Goal: Task Accomplishment & Management: Use online tool/utility

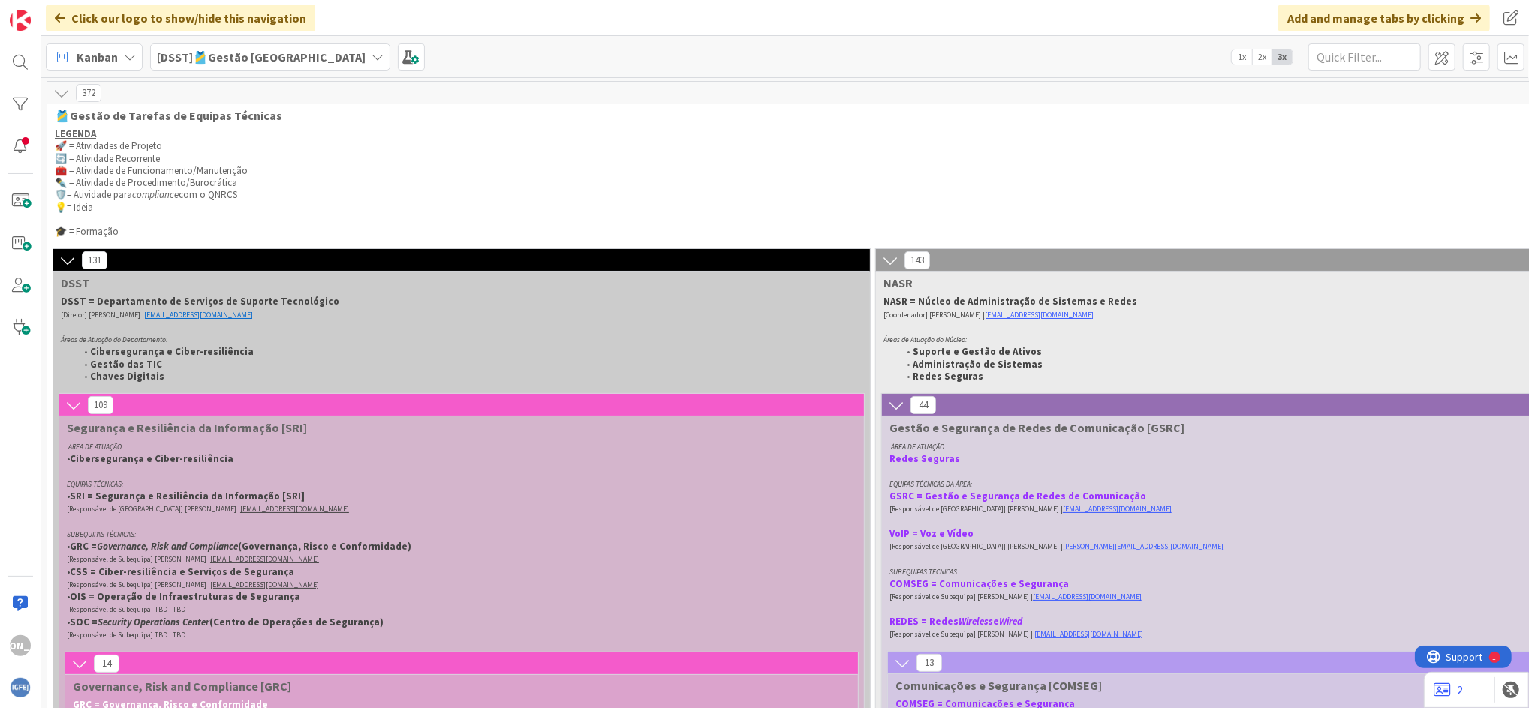
click at [204, 65] on span "[DSST]🎽Gestão [GEOGRAPHIC_DATA]" at bounding box center [261, 57] width 209 height 18
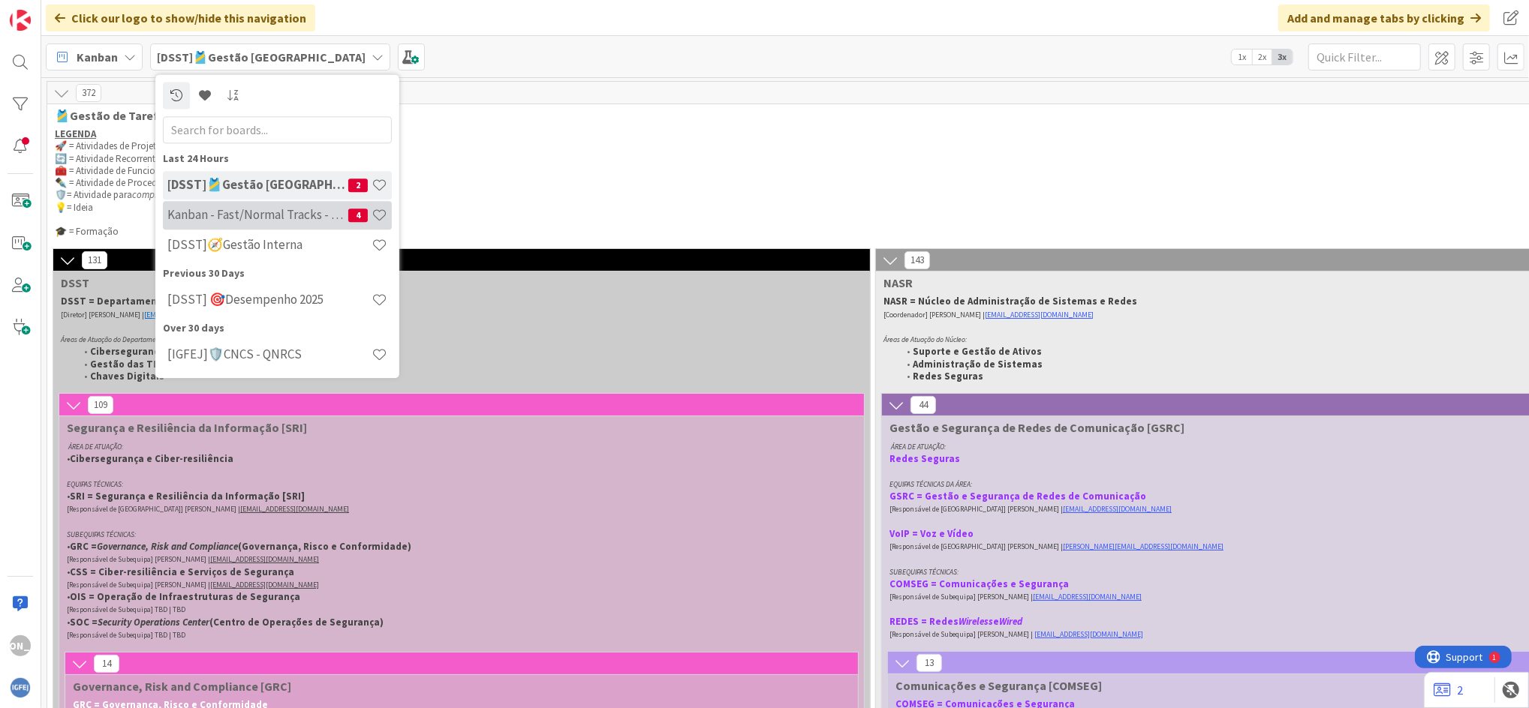
click at [256, 214] on h4 "Kanban - Fast/Normal Tracks - SQL SERVER" at bounding box center [257, 215] width 181 height 15
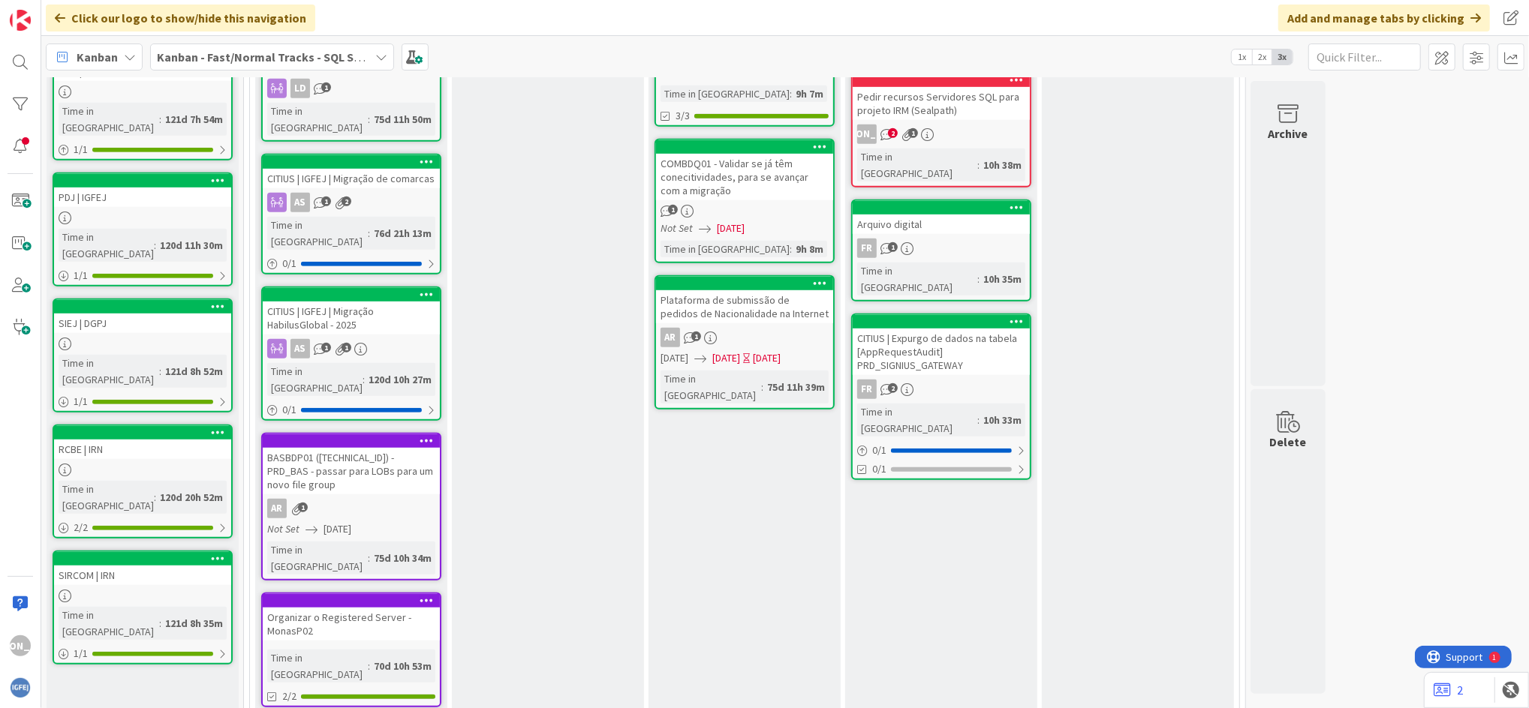
scroll to position [747, 0]
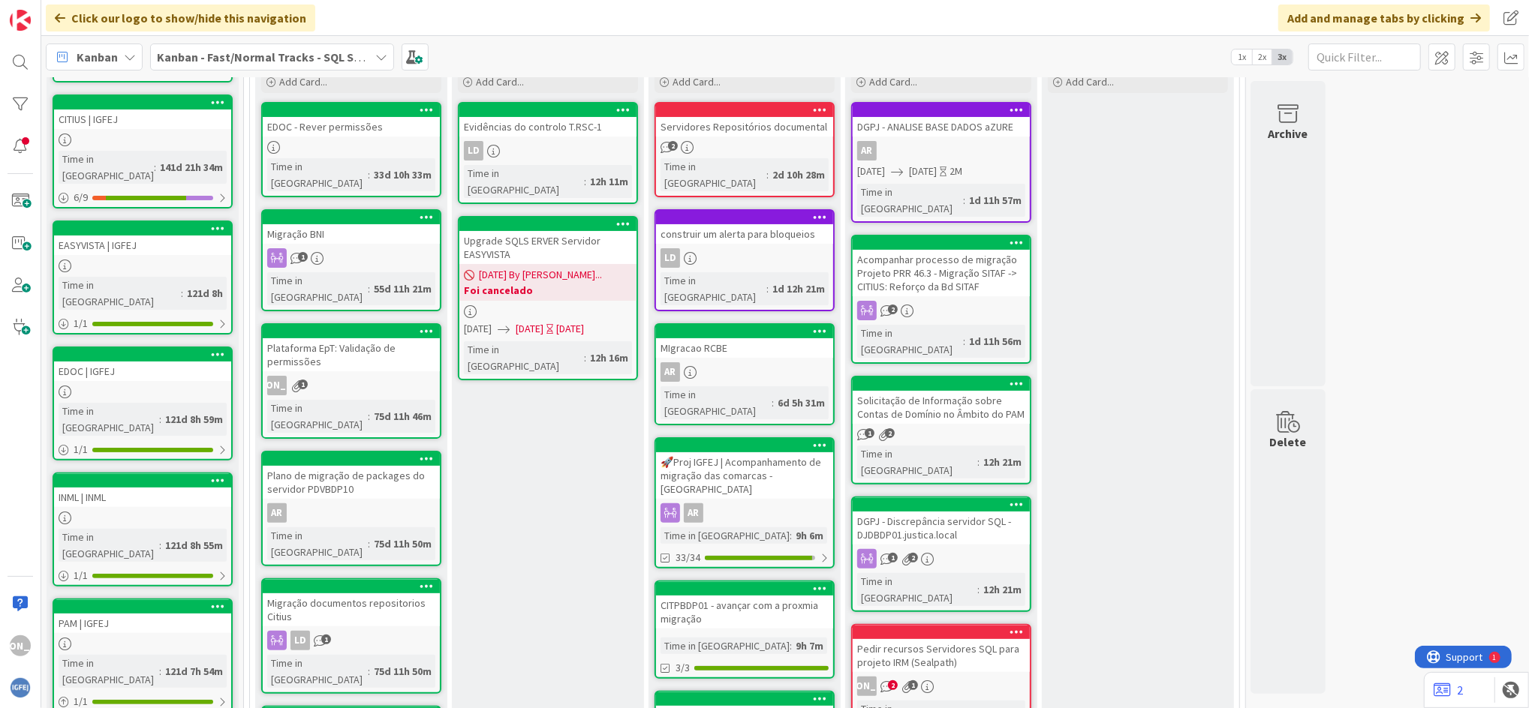
scroll to position [194, 0]
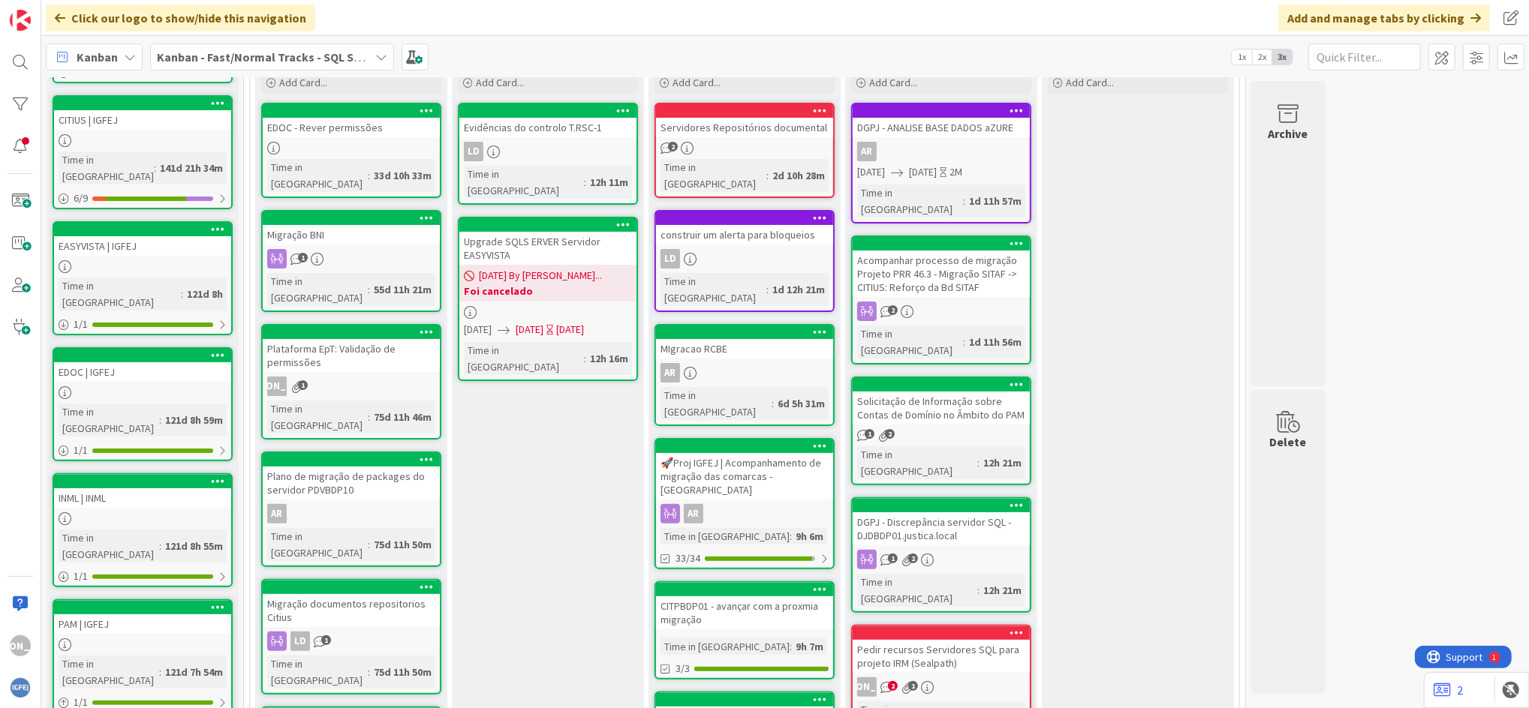
click at [734, 453] on div "🚀Proj IGFEJ | Acompanhamento de migração das comarcas - [GEOGRAPHIC_DATA]" at bounding box center [744, 476] width 177 height 47
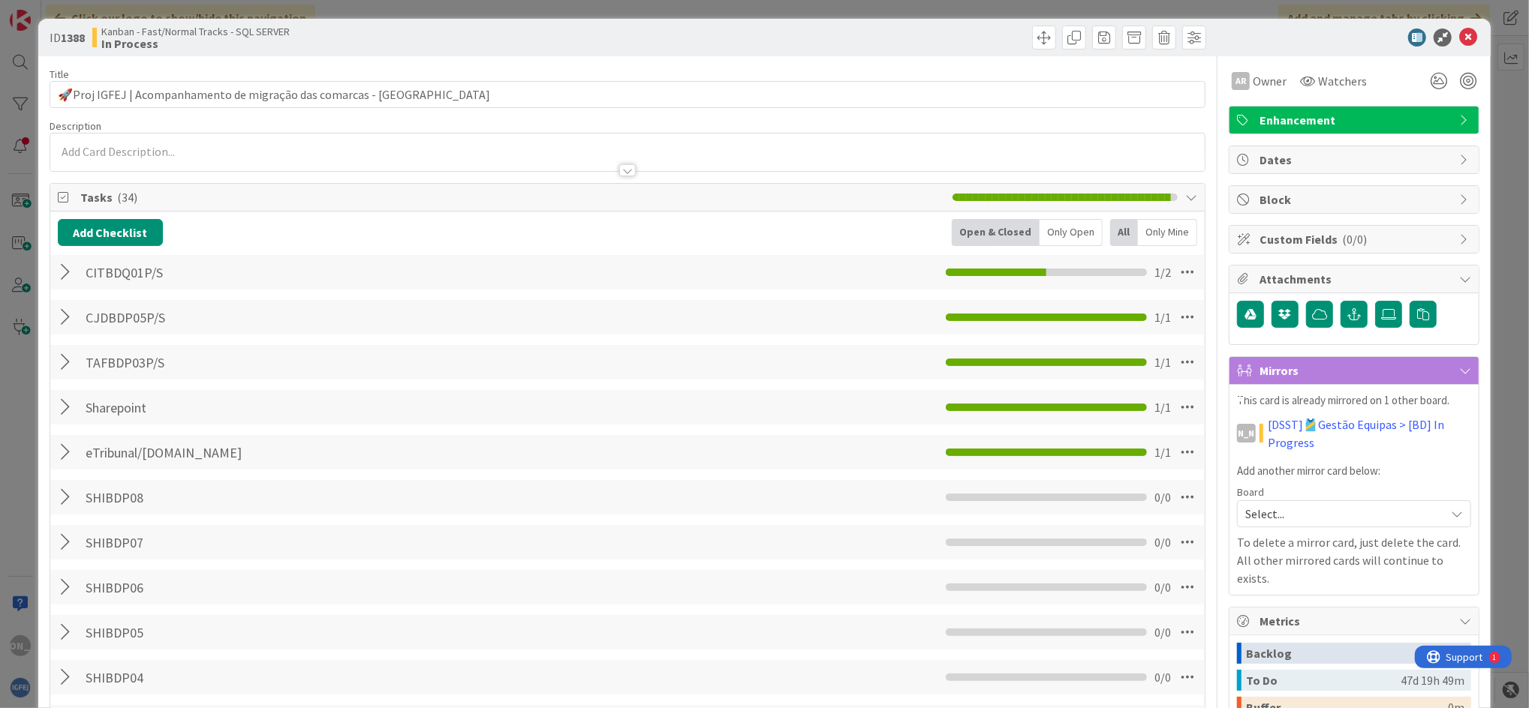
scroll to position [3, 0]
click at [123, 227] on button "Add Checklist" at bounding box center [110, 231] width 105 height 27
type input "PDSBDP01P/S"
click at [82, 332] on button "Add" at bounding box center [85, 338] width 40 height 27
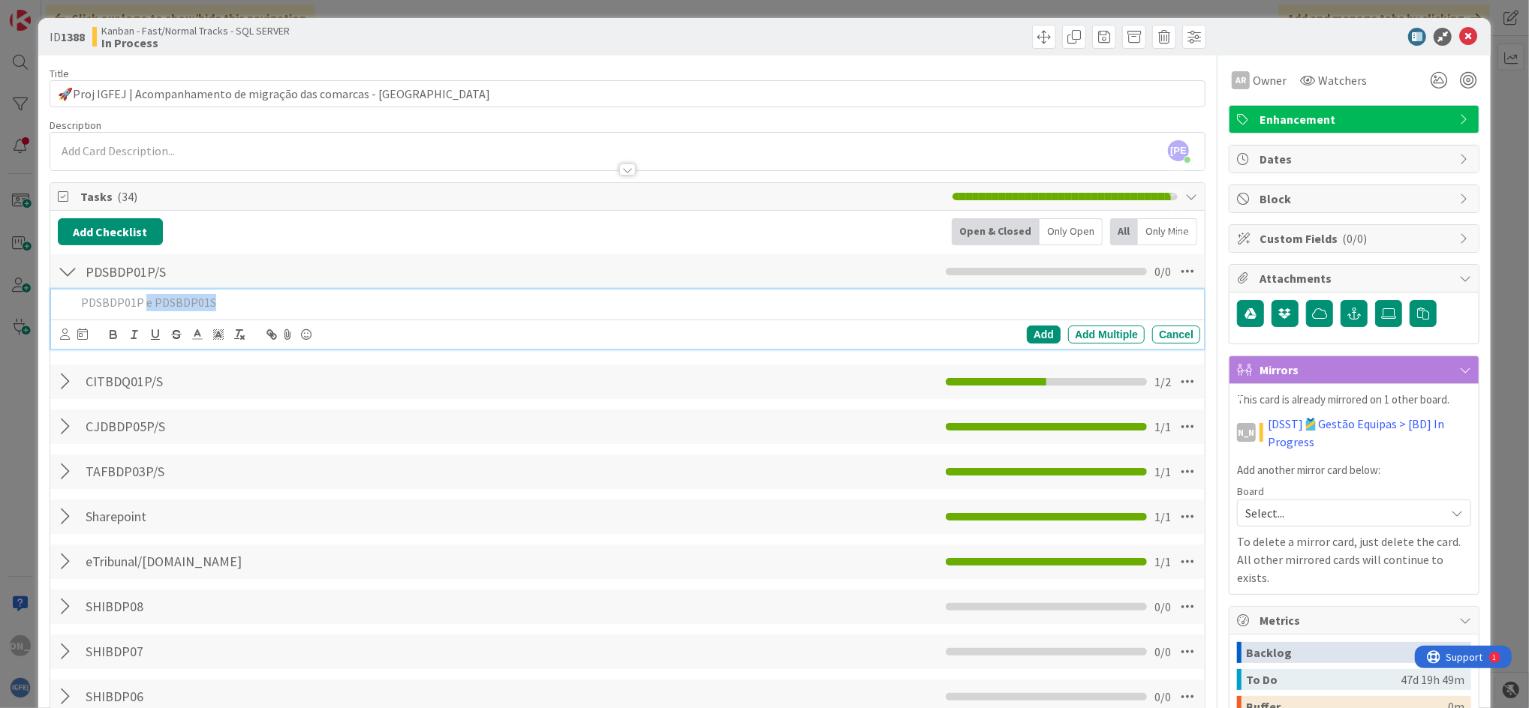
drag, startPoint x: 144, startPoint y: 300, endPoint x: 288, endPoint y: 324, distance: 146.1
click at [288, 324] on div "PDSBDP01P e PDSBDP01S Add Add Multiple Cancel" at bounding box center [627, 319] width 1153 height 59
click at [1030, 327] on div "Add" at bounding box center [1044, 335] width 34 height 18
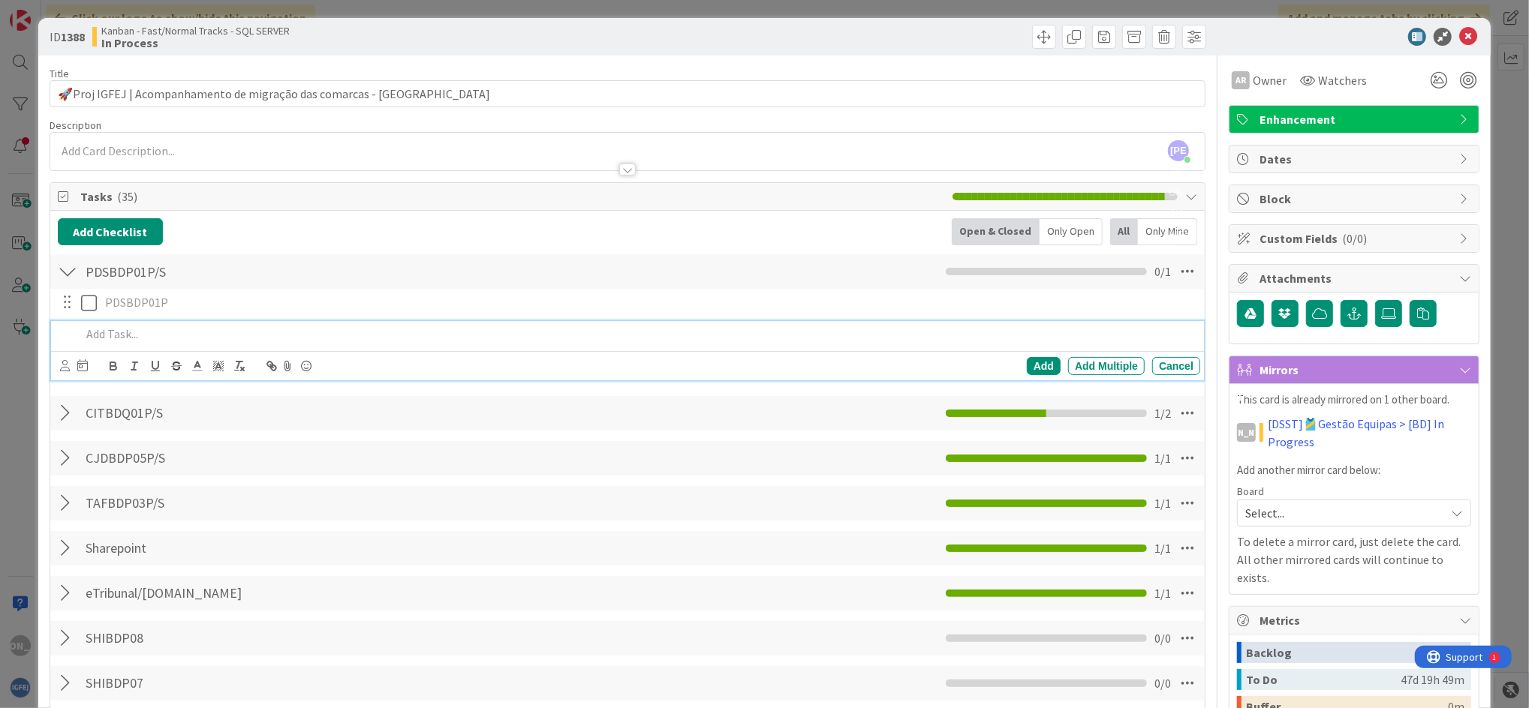
click at [112, 321] on div at bounding box center [637, 334] width 1125 height 26
click at [1033, 363] on div "Add" at bounding box center [1044, 366] width 34 height 18
click at [64, 274] on div at bounding box center [68, 271] width 20 height 27
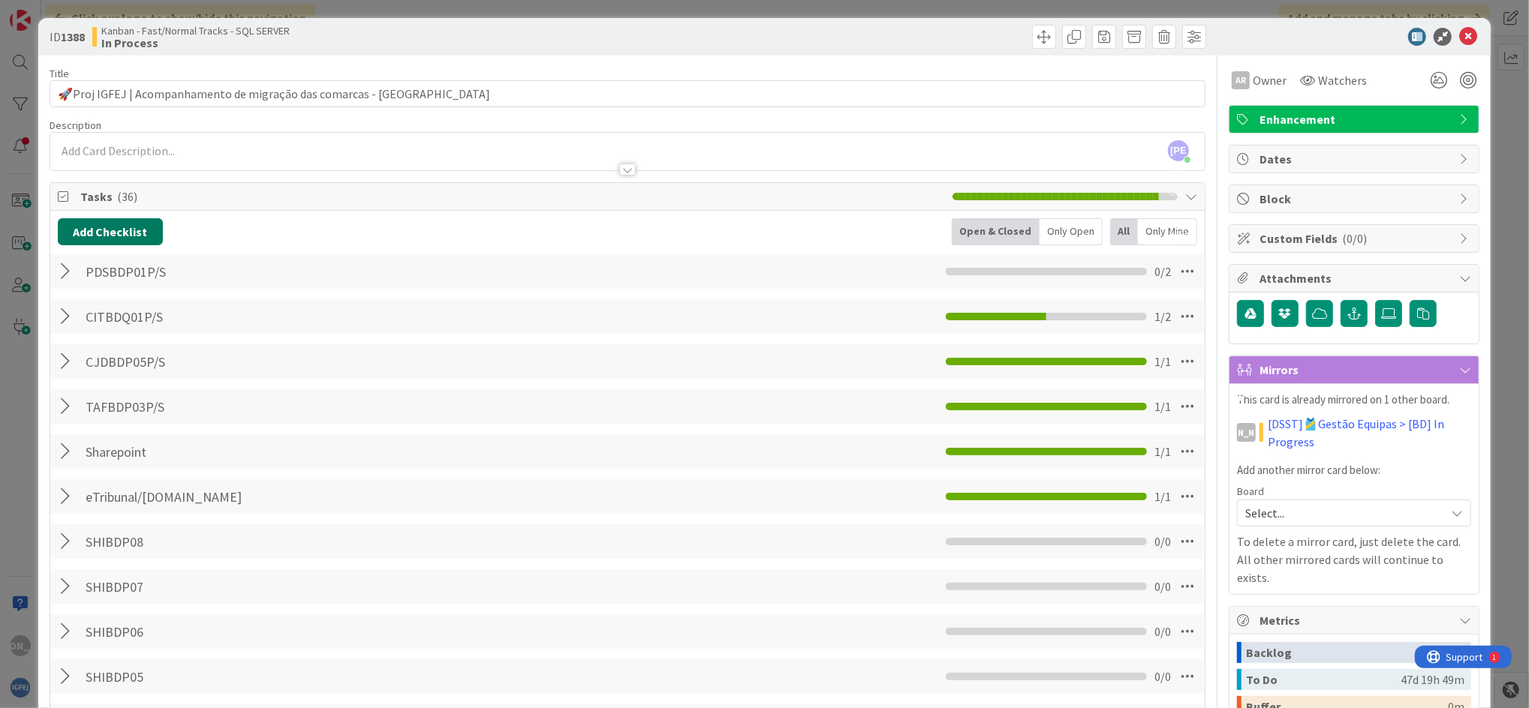
click at [131, 233] on button "Add Checklist" at bounding box center [110, 231] width 105 height 27
type input "CITBDQ01S"
click at [74, 339] on button "Add" at bounding box center [85, 338] width 40 height 27
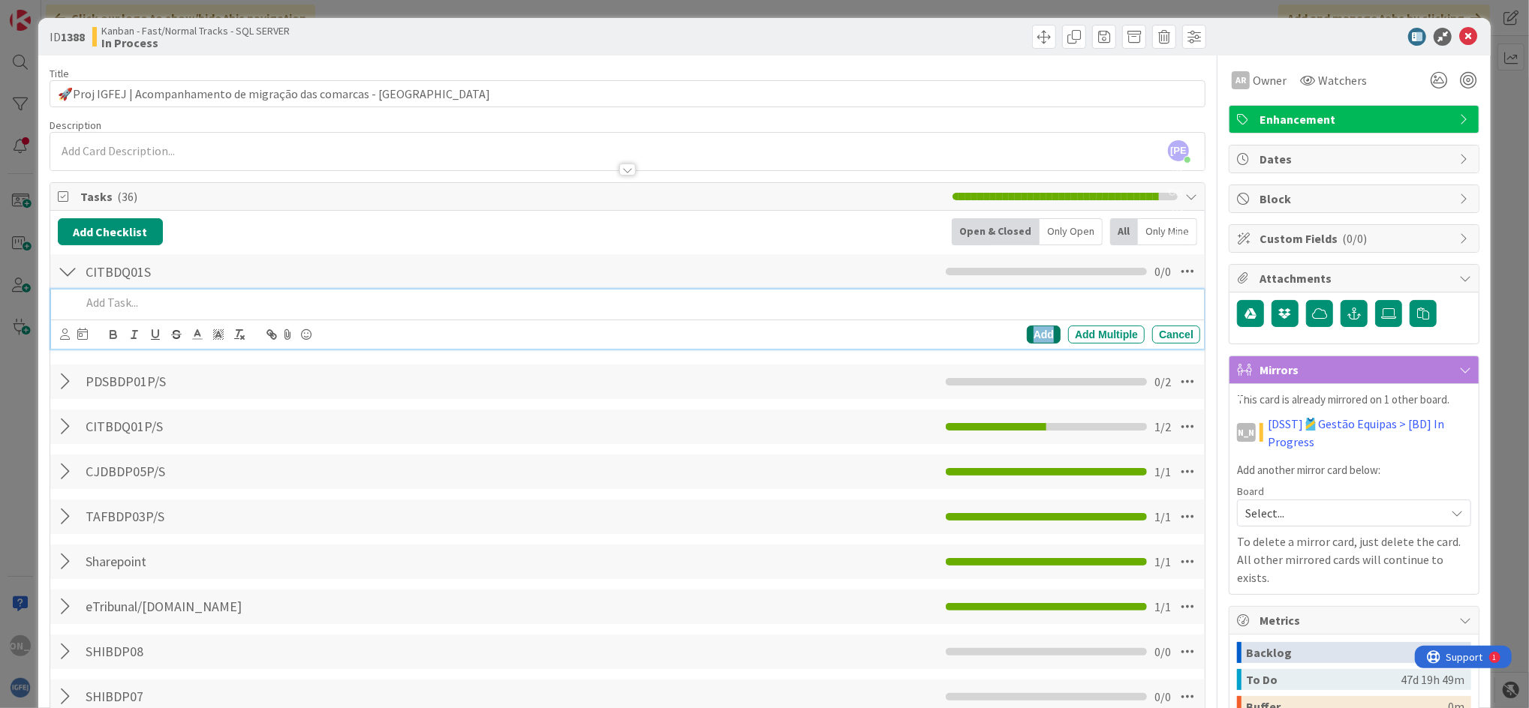
click at [1027, 332] on div "Add" at bounding box center [1044, 335] width 34 height 18
click at [163, 296] on p at bounding box center [637, 302] width 1113 height 17
click at [1038, 329] on div "Add" at bounding box center [1044, 335] width 34 height 18
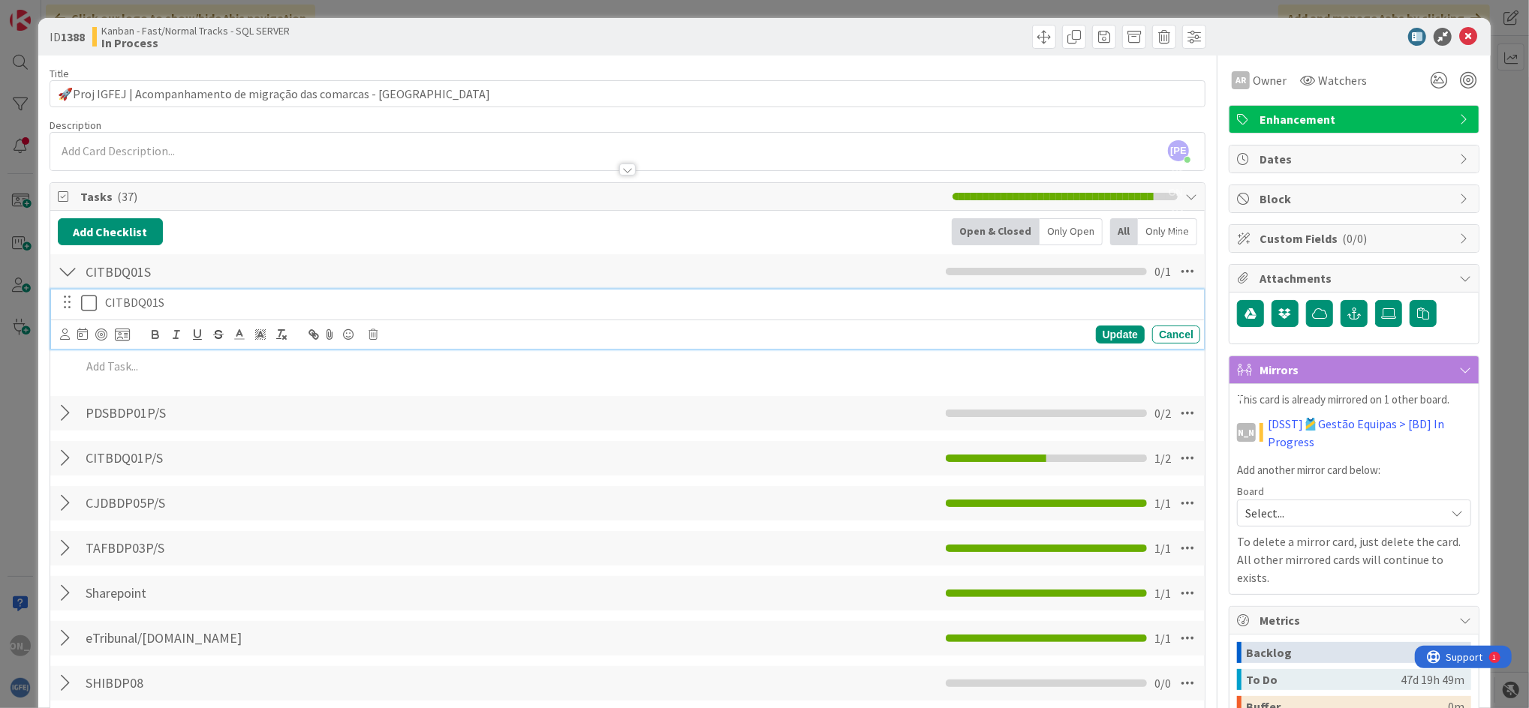
click at [85, 304] on icon at bounding box center [89, 303] width 16 height 18
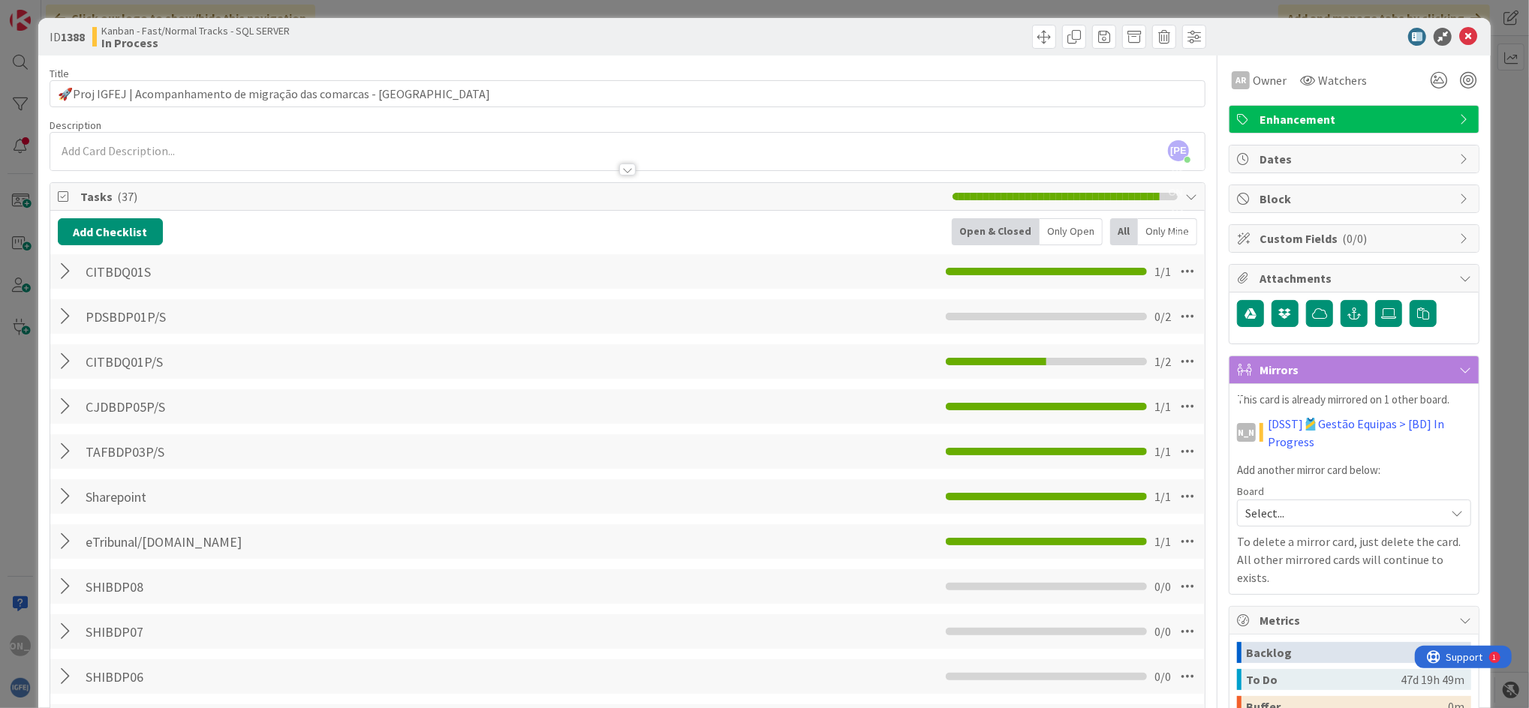
click at [68, 275] on div at bounding box center [68, 271] width 20 height 27
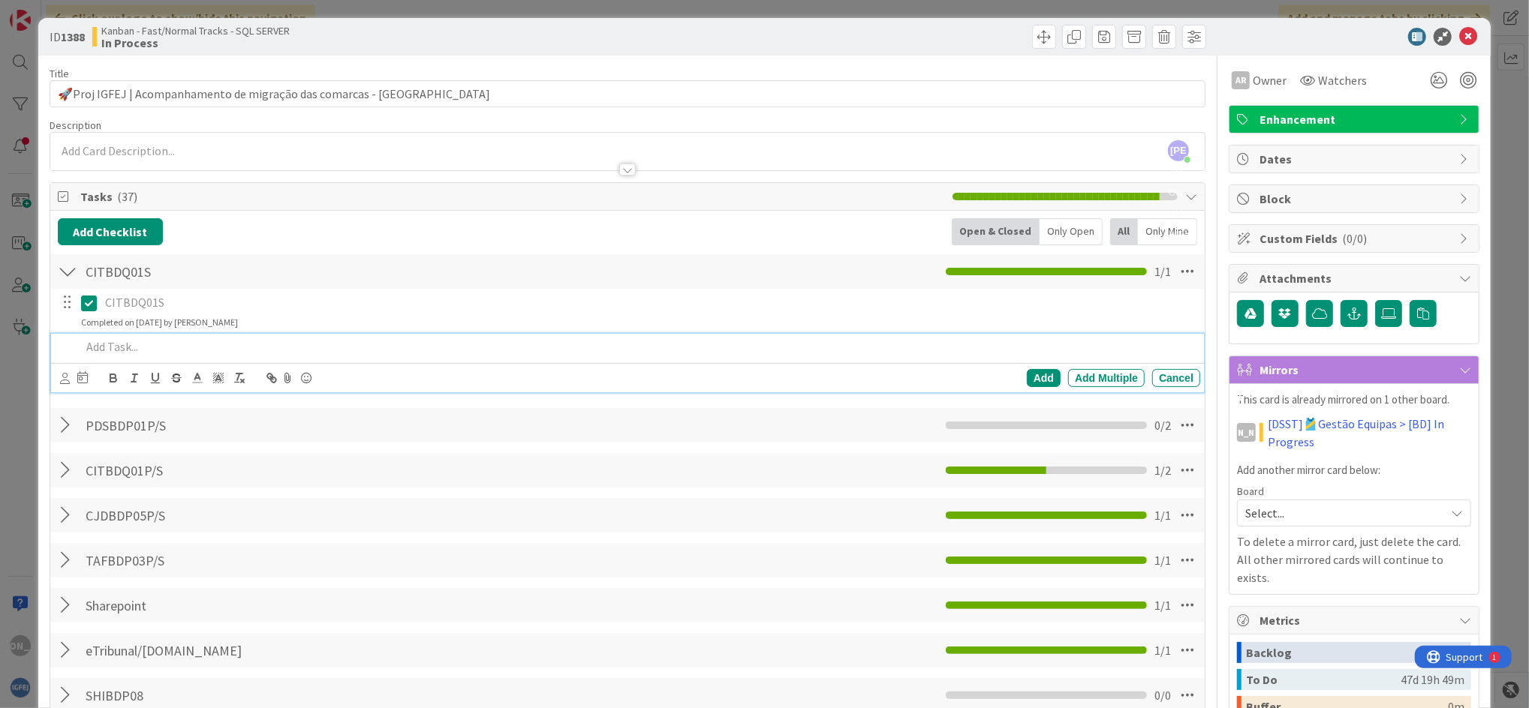
click at [122, 341] on p at bounding box center [637, 346] width 1113 height 17
paste div
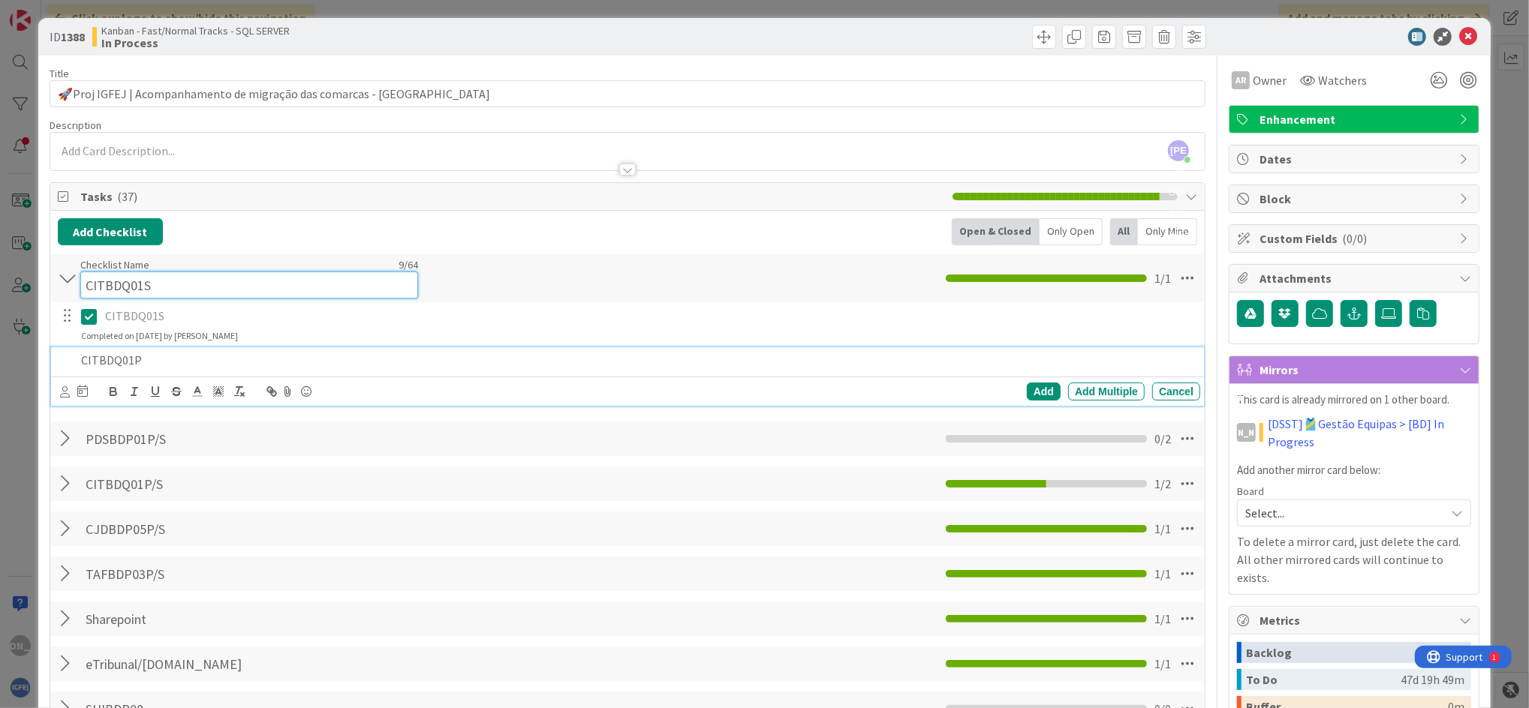
scroll to position [17, 0]
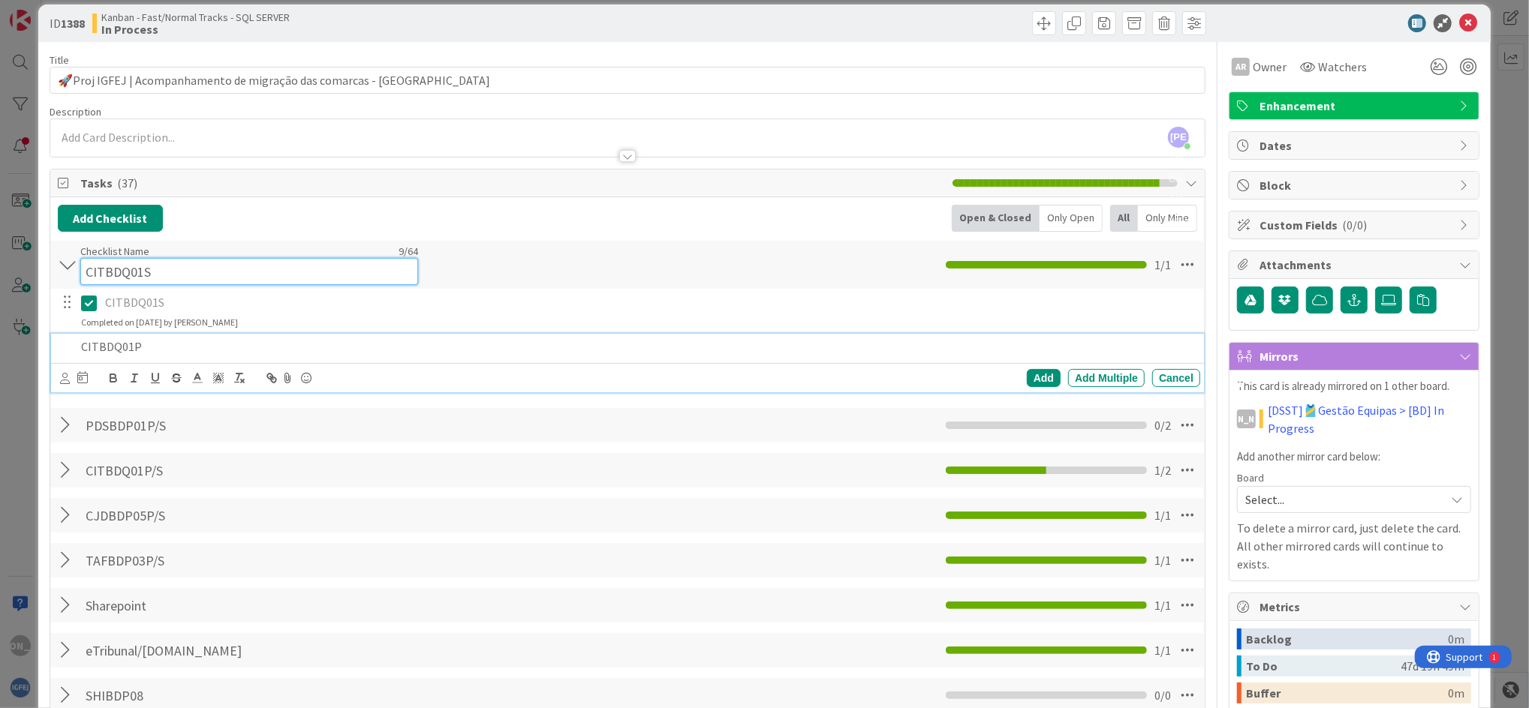
click at [136, 268] on input "CITBDQ01S" at bounding box center [249, 271] width 338 height 27
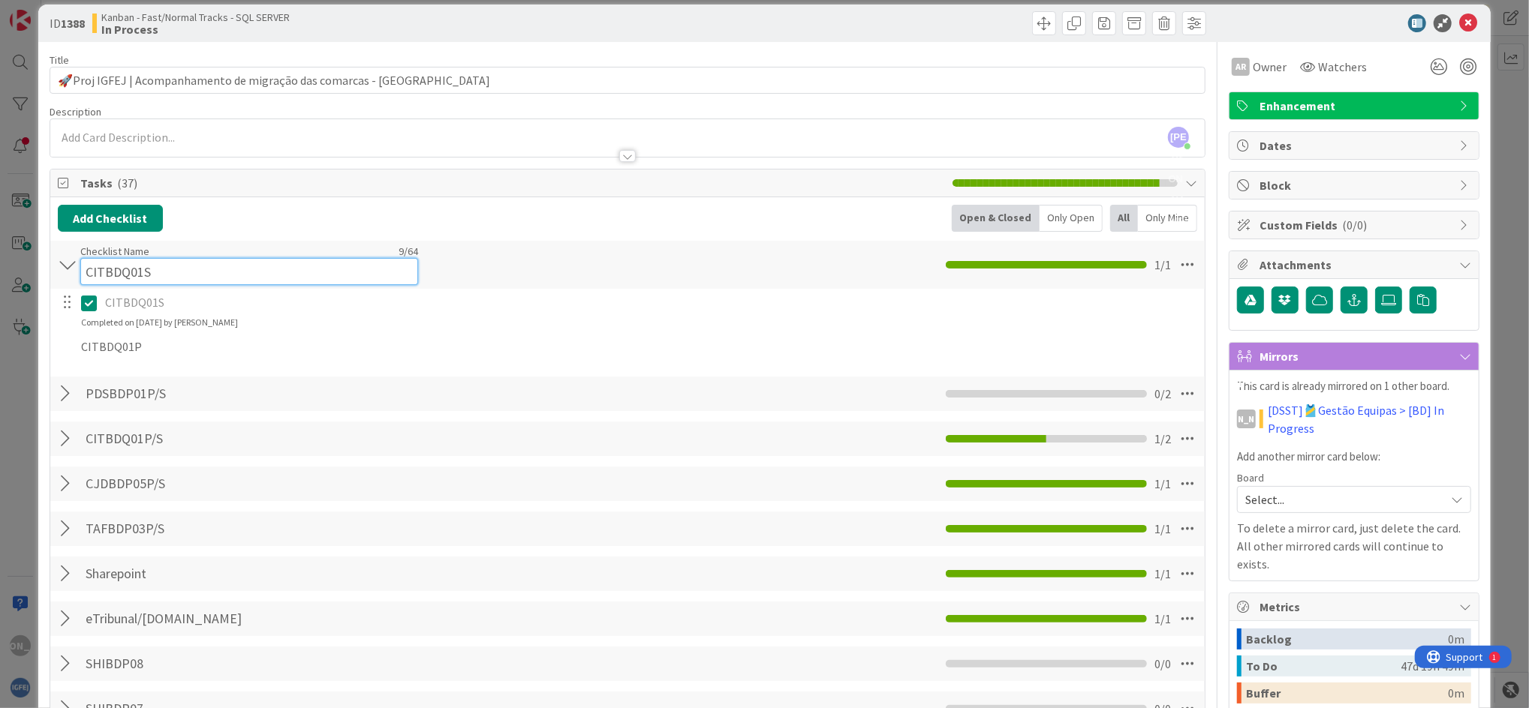
click at [140, 268] on input "CITBDQ01S" at bounding box center [249, 271] width 338 height 27
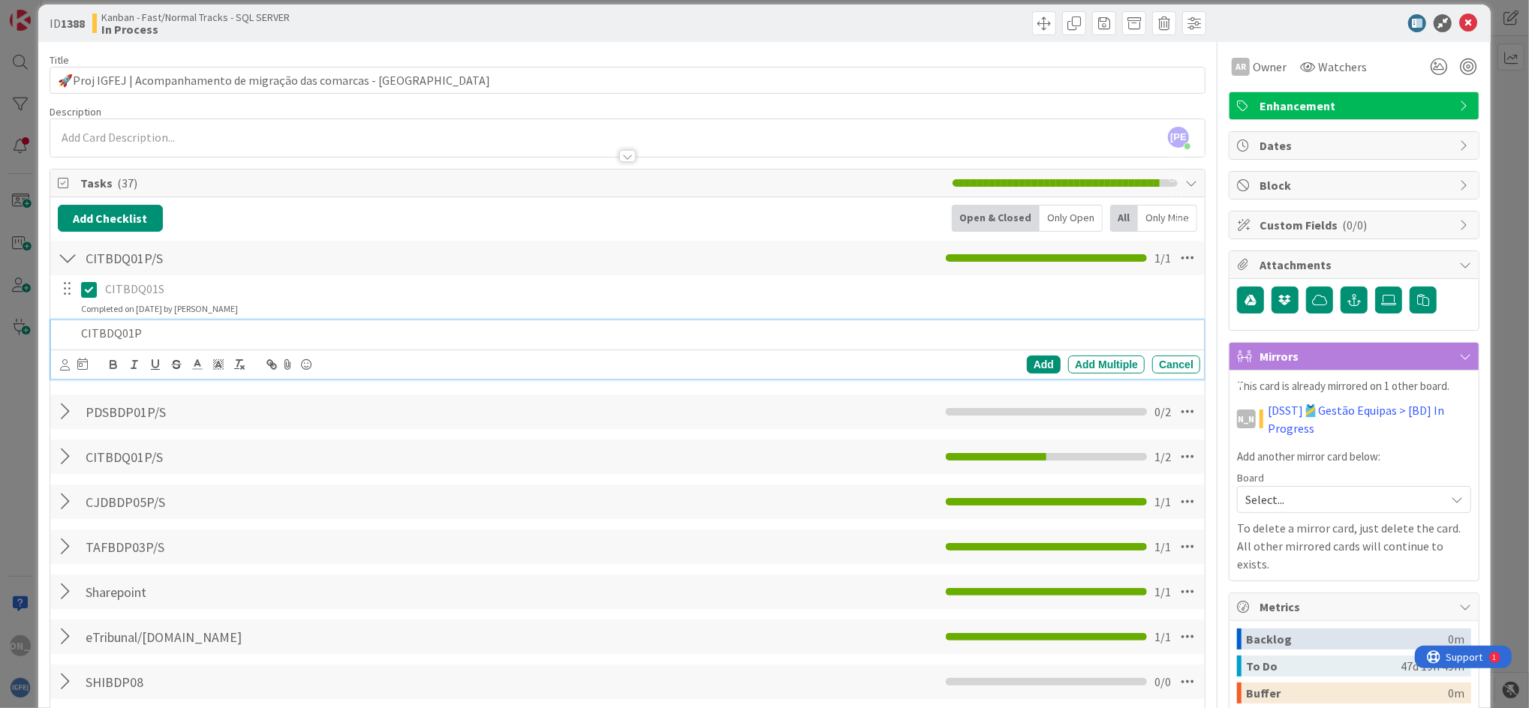
click at [519, 349] on div "CITBDQ01P Add Add Multiple Cancel" at bounding box center [627, 349] width 1153 height 59
click at [1033, 366] on div "Add" at bounding box center [1044, 365] width 34 height 18
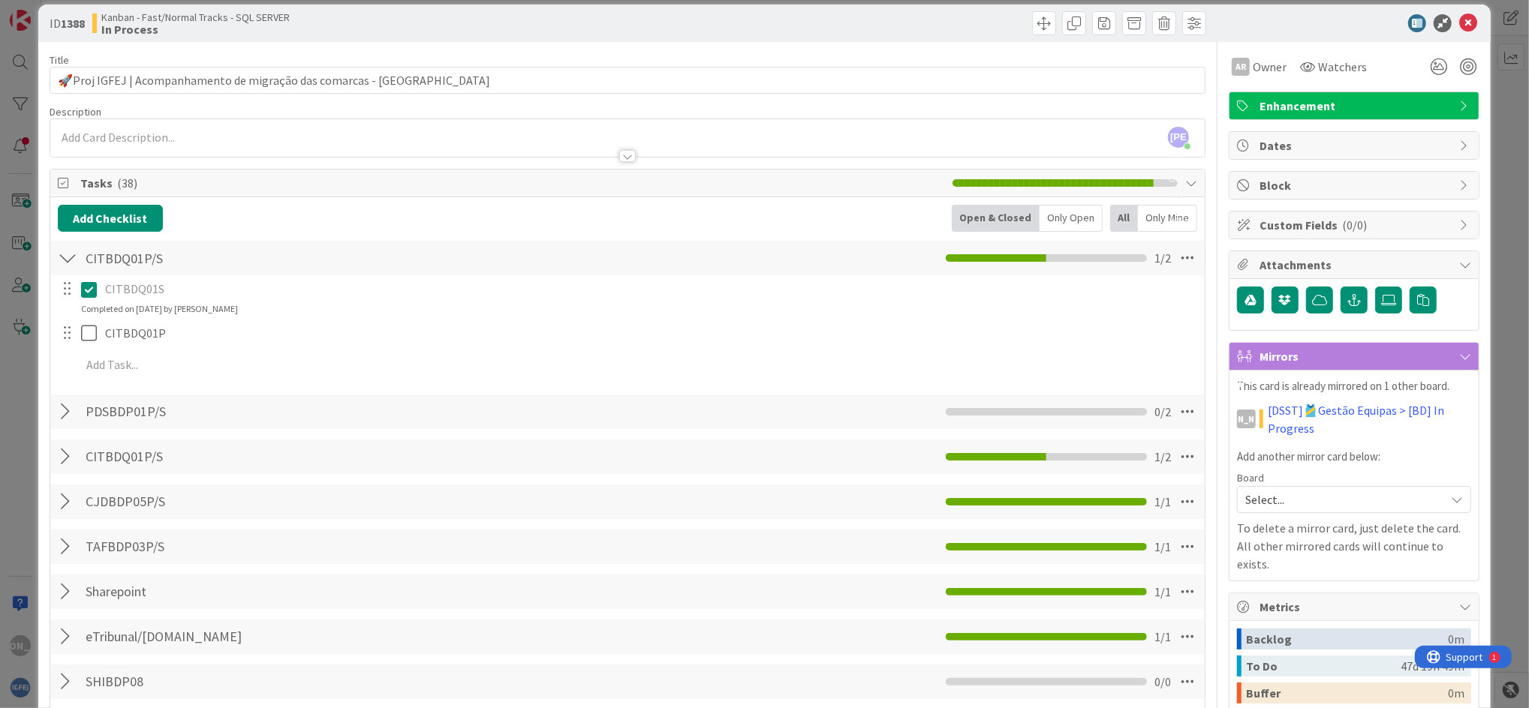
click at [64, 261] on div at bounding box center [68, 258] width 20 height 27
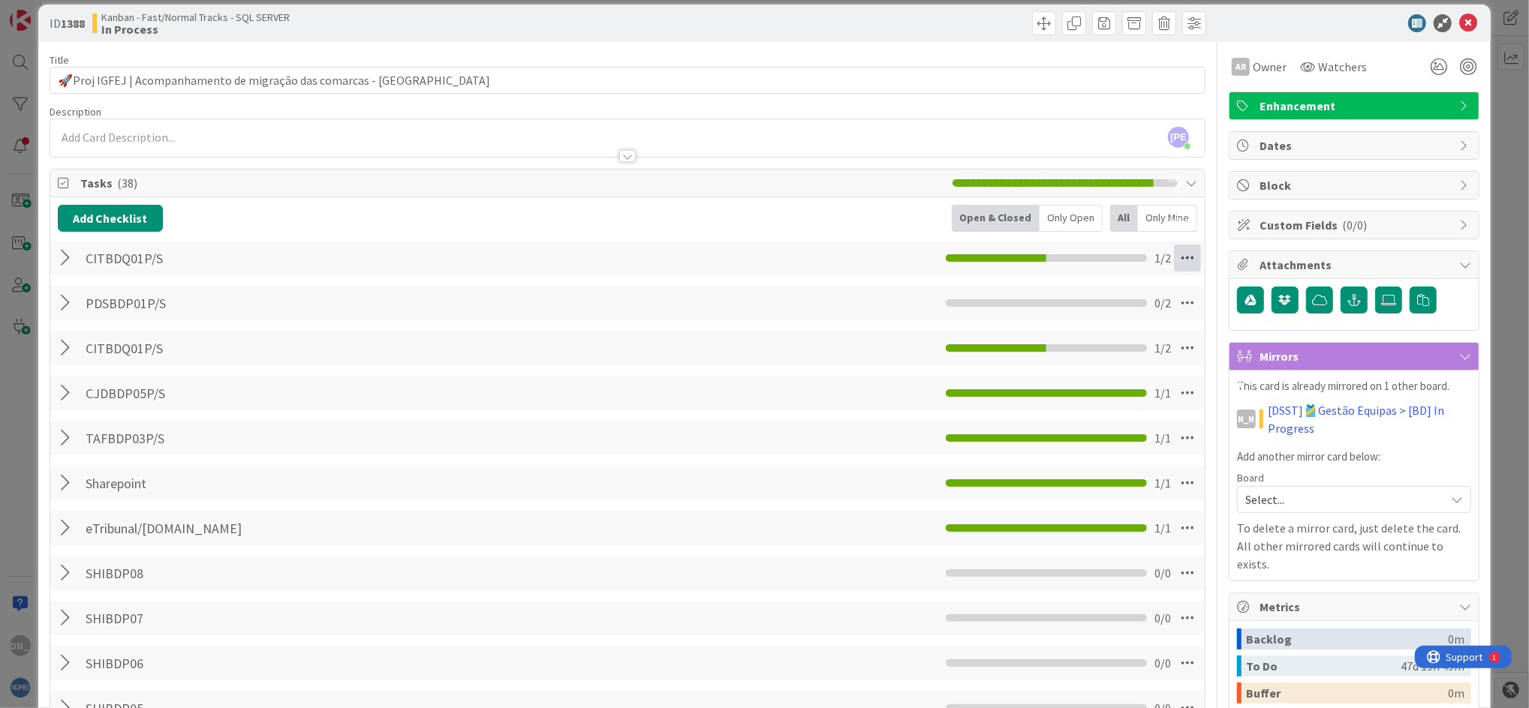
drag, startPoint x: 113, startPoint y: 257, endPoint x: 1166, endPoint y: 261, distance: 1052.9
click at [1174, 261] on icon at bounding box center [1187, 258] width 27 height 27
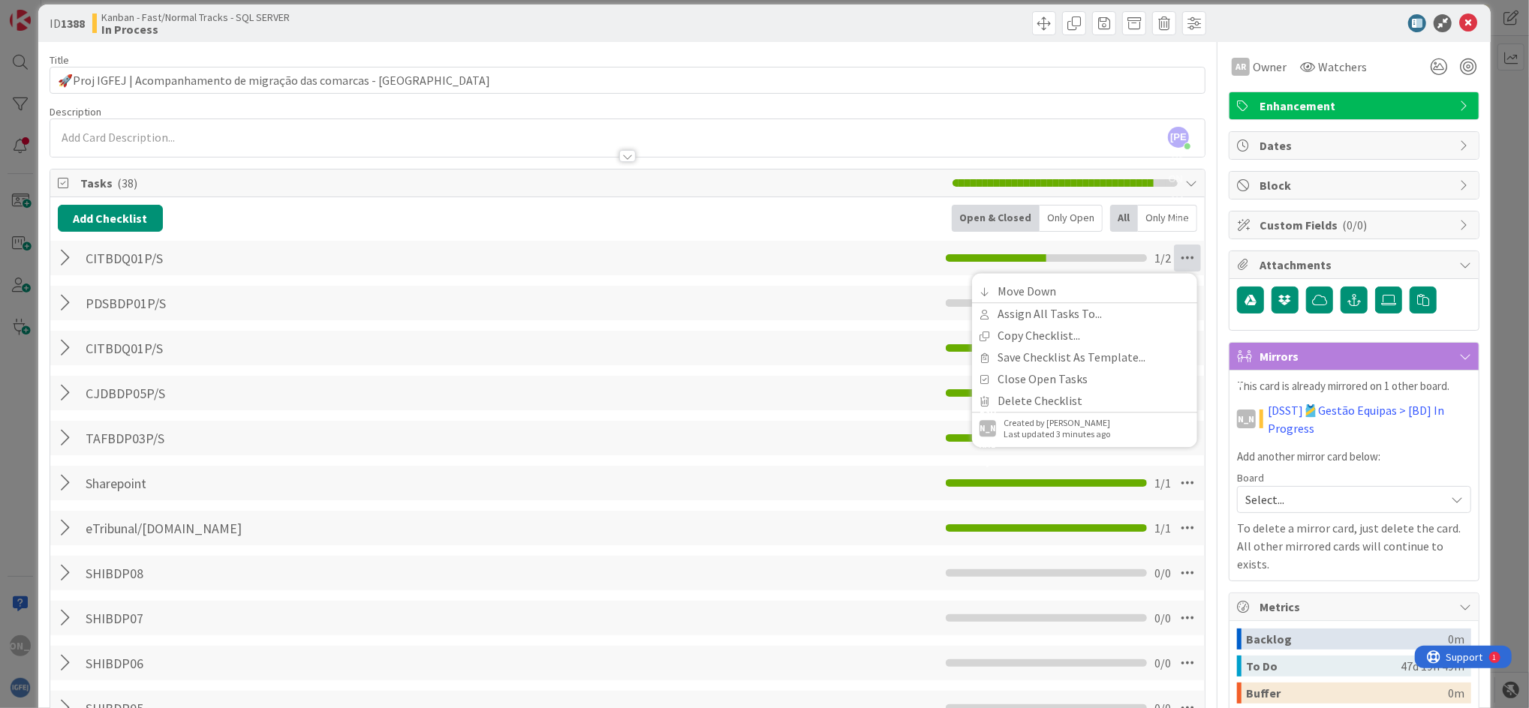
click at [428, 259] on div "CITBDQ01P/S Checklist Name 11 / 64 CITBDQ01P/S Move Down Assign All Tasks To...…" at bounding box center [627, 258] width 1154 height 35
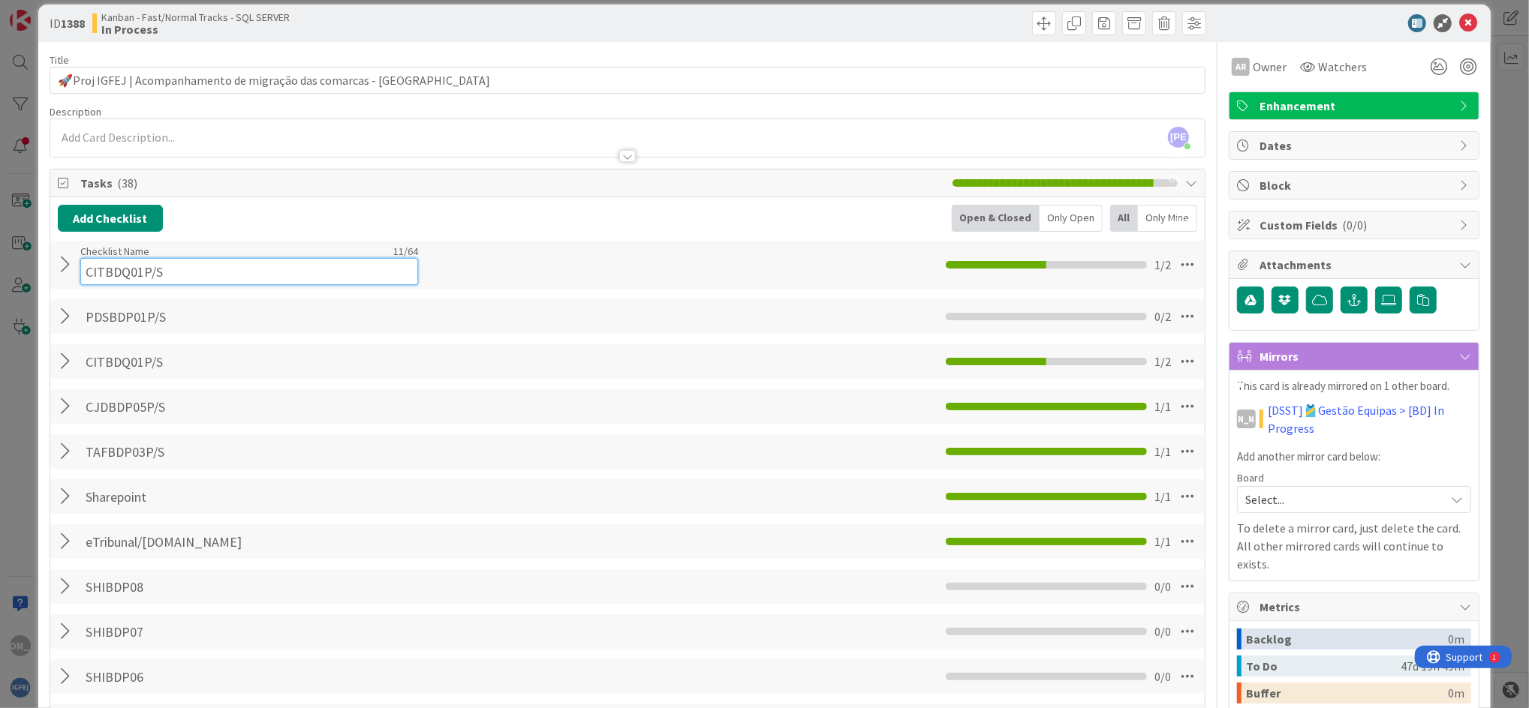
click at [119, 254] on div "Checklist Name 11 / 64 CITBDQ01P/S" at bounding box center [249, 265] width 338 height 41
click at [122, 269] on input "CITBDQ01P/S" at bounding box center [249, 271] width 338 height 27
type input "S"
type input "EDCBDQ_"
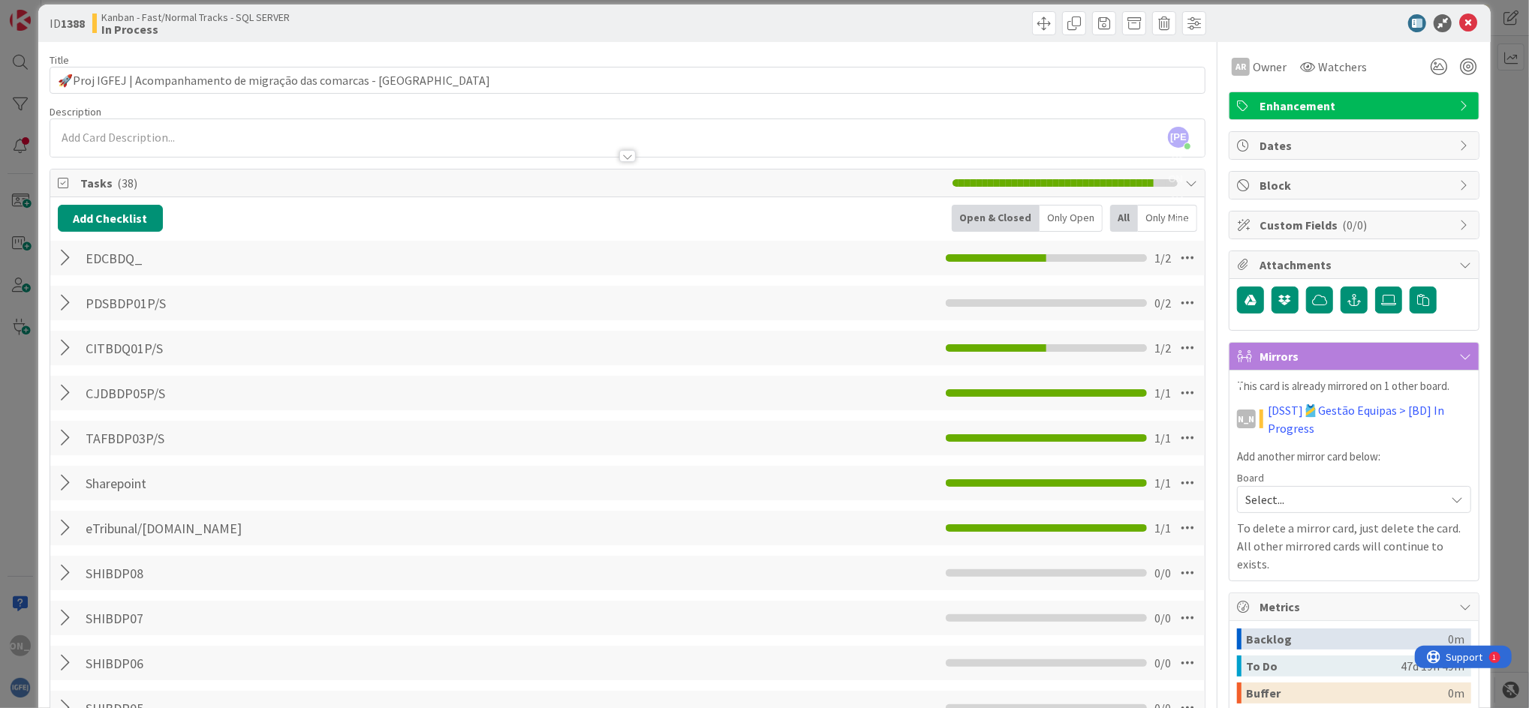
click at [68, 270] on div at bounding box center [68, 258] width 20 height 27
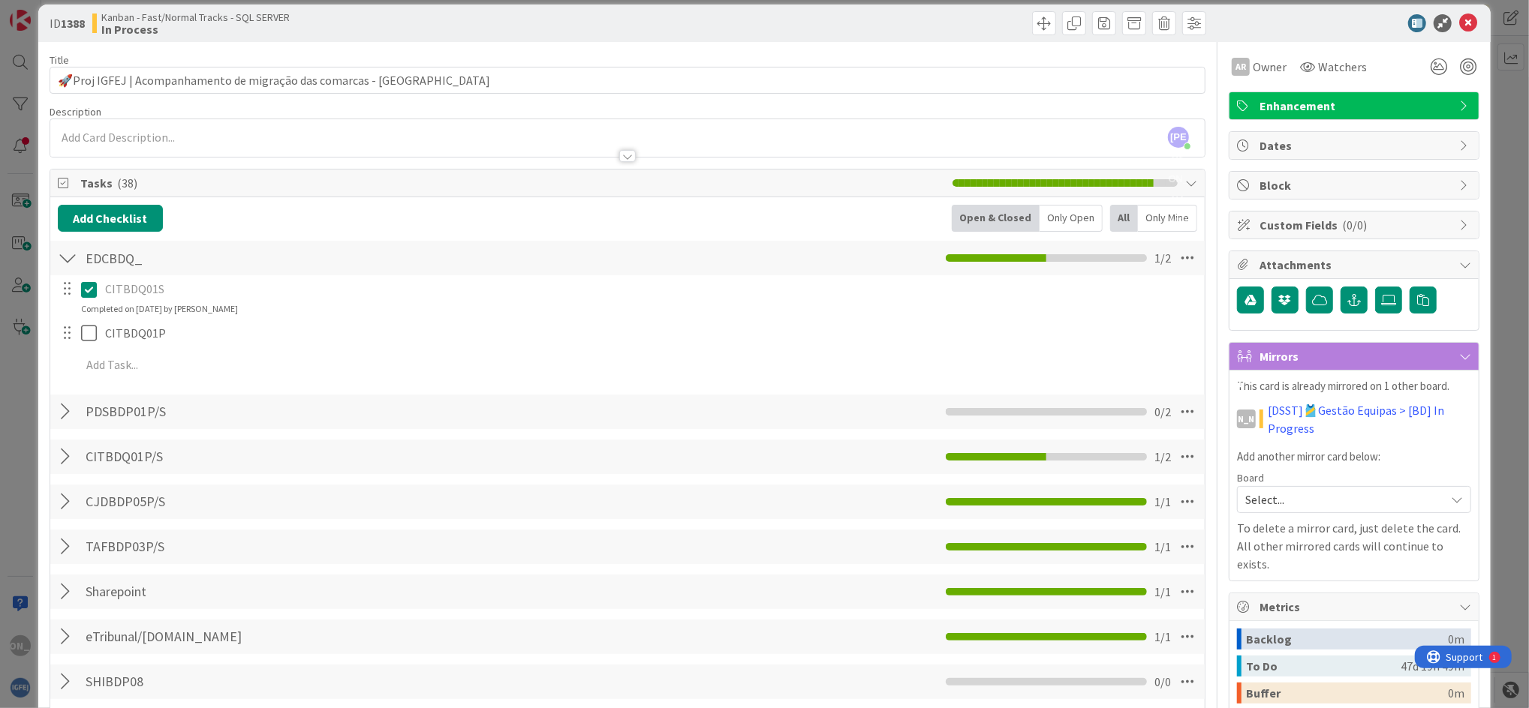
click at [107, 290] on p "CITBDQ01S" at bounding box center [649, 289] width 1089 height 17
click at [91, 290] on icon at bounding box center [89, 290] width 16 height 18
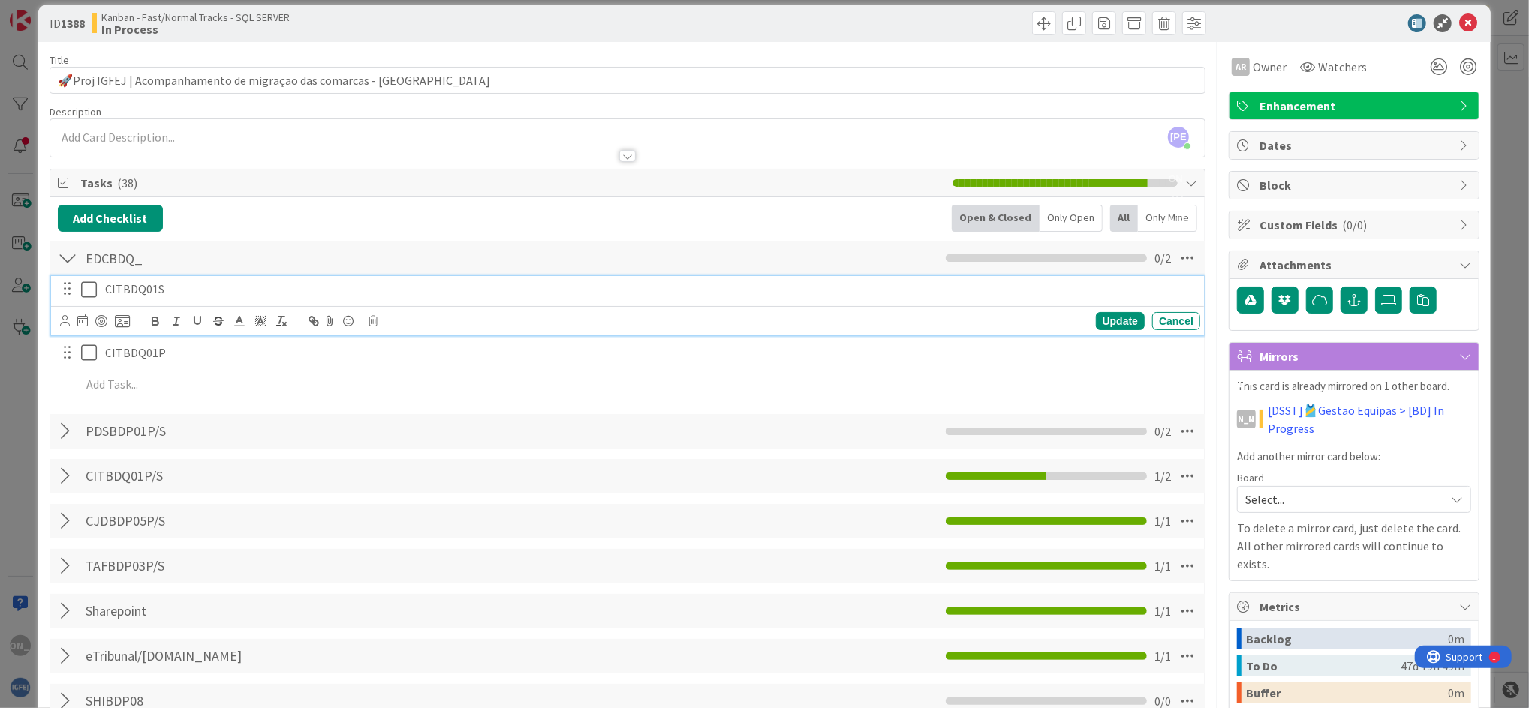
click at [122, 285] on p "CITBDQ01S" at bounding box center [649, 289] width 1089 height 17
click at [86, 296] on icon at bounding box center [89, 290] width 16 height 18
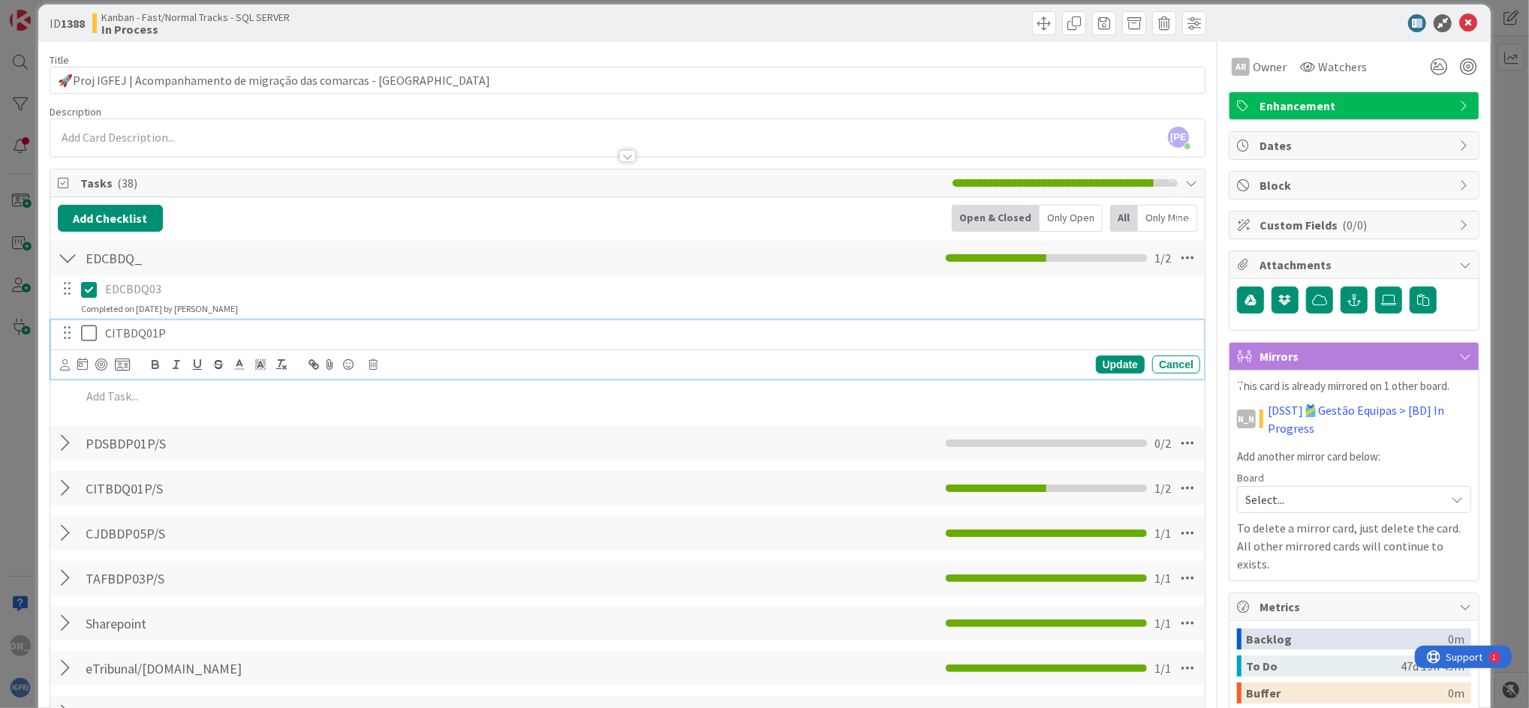
click at [115, 331] on p "CITBDQ01P" at bounding box center [649, 333] width 1089 height 17
click at [84, 331] on icon at bounding box center [89, 333] width 16 height 18
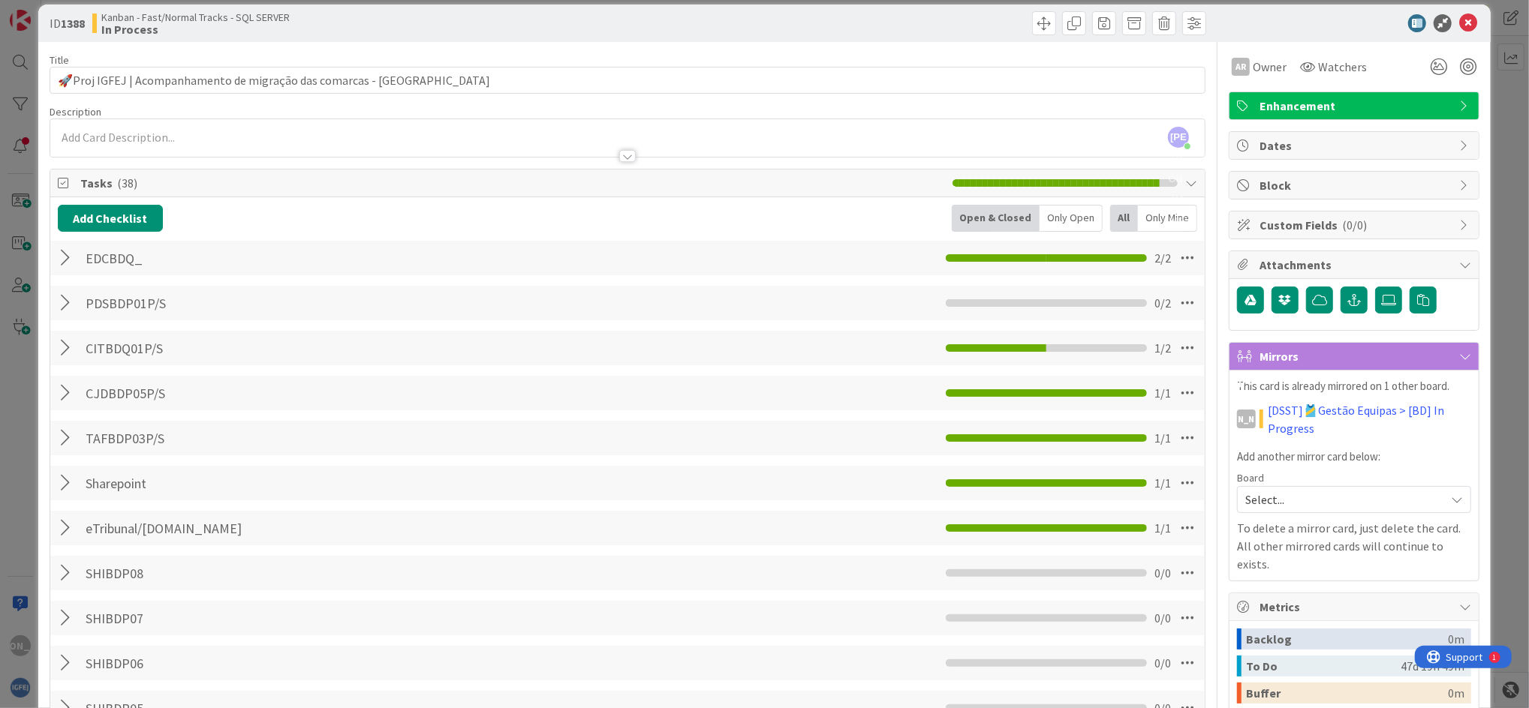
click at [61, 257] on div at bounding box center [68, 258] width 20 height 27
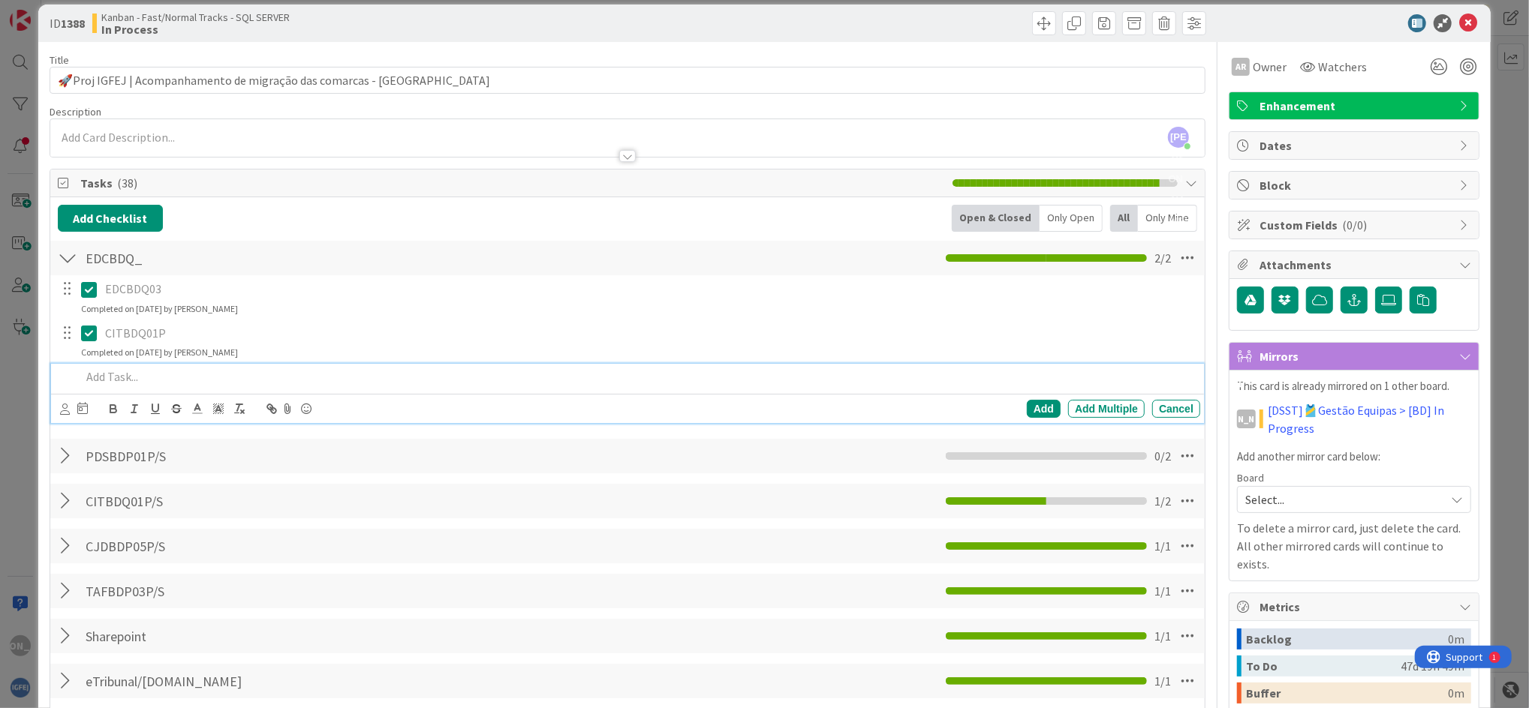
click at [95, 368] on p at bounding box center [637, 376] width 1113 height 17
paste div
click at [1027, 408] on div "Add" at bounding box center [1044, 409] width 34 height 18
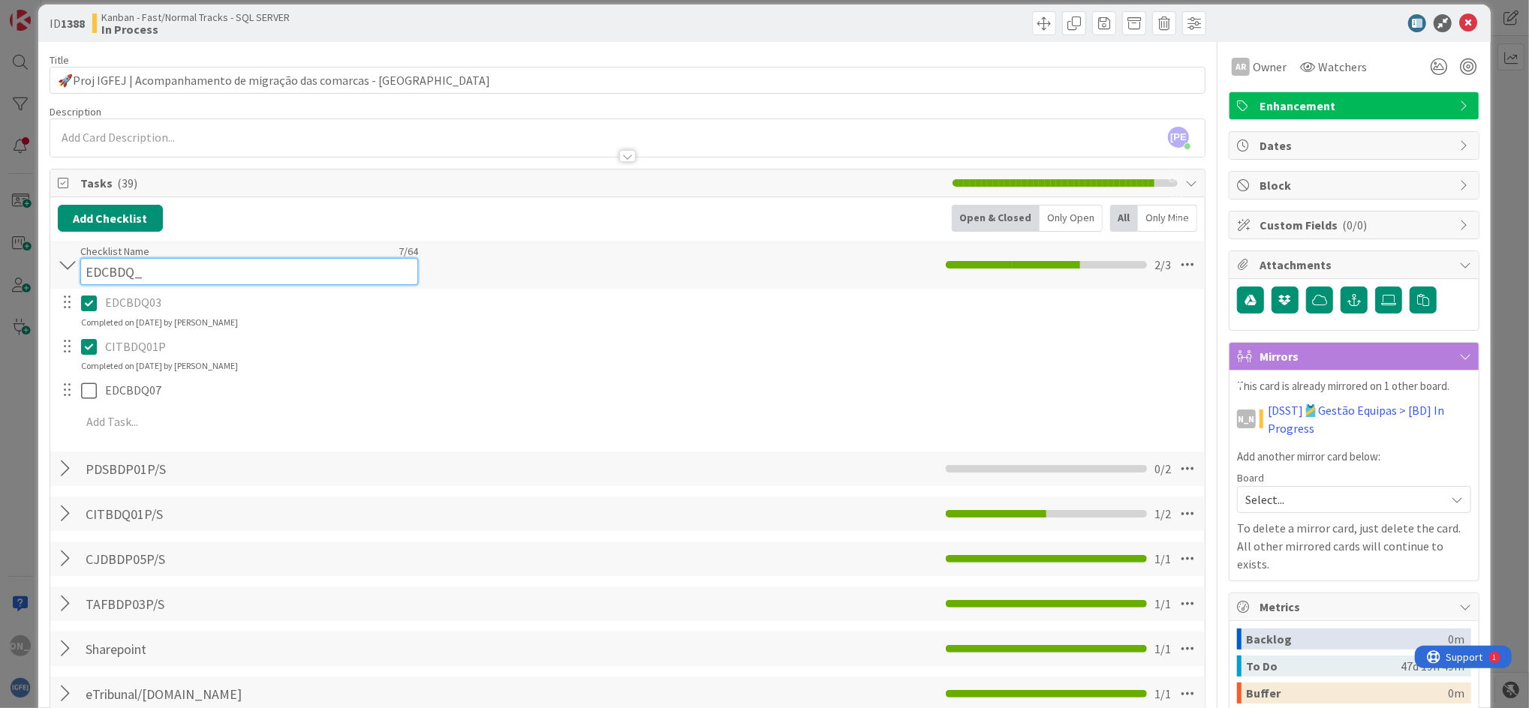
click at [139, 260] on input "EDCBDQ_" at bounding box center [249, 271] width 338 height 27
click at [143, 263] on input "EDCBDQ_.qualidade" at bounding box center [249, 271] width 338 height 27
drag, startPoint x: 260, startPoint y: 278, endPoint x: 135, endPoint y: 272, distance: 124.7
click at [135, 272] on input "EDCBDQ_.qualidade" at bounding box center [249, 271] width 338 height 27
type input "EDCBDQ_"
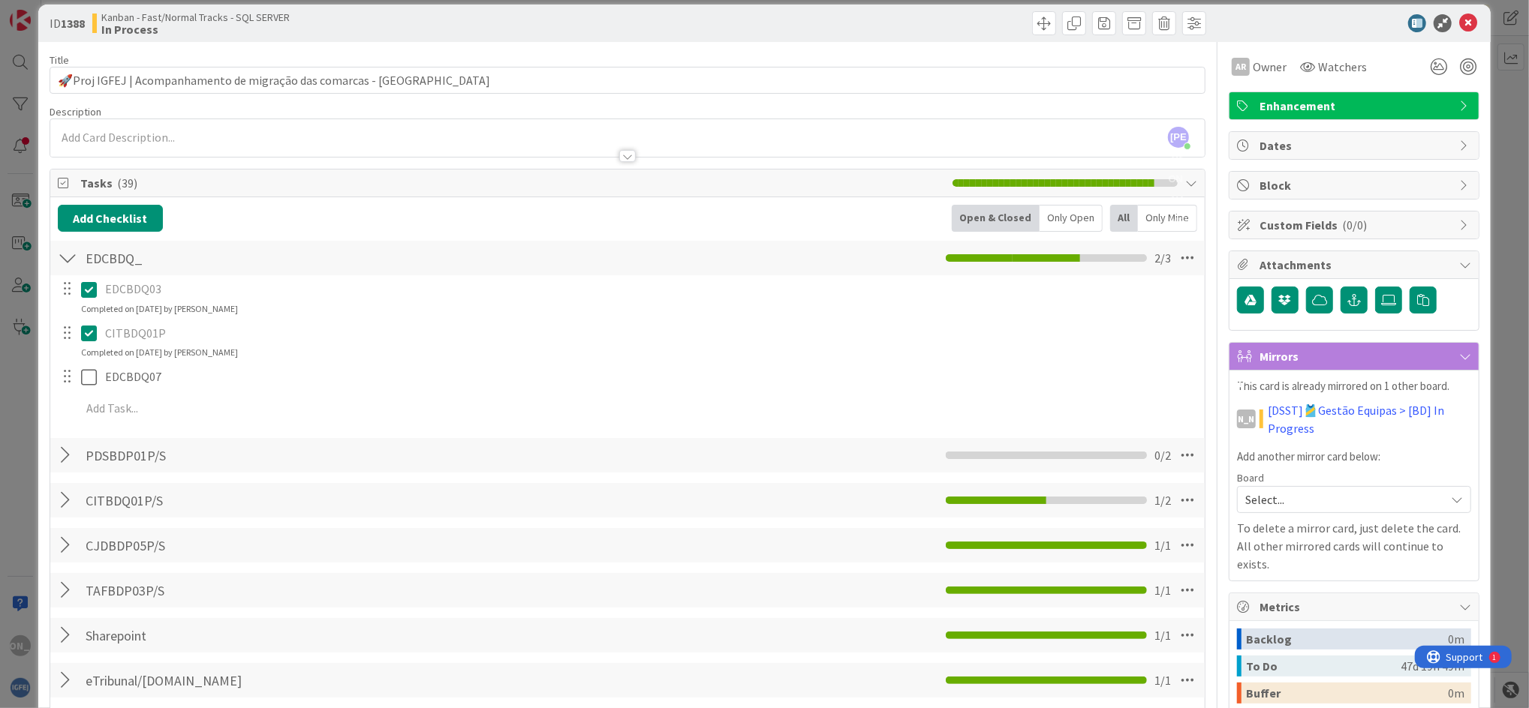
click at [325, 356] on div "CITBDQ01P Update Cancel Completed on [DATE] by [PERSON_NAME]" at bounding box center [627, 340] width 1153 height 40
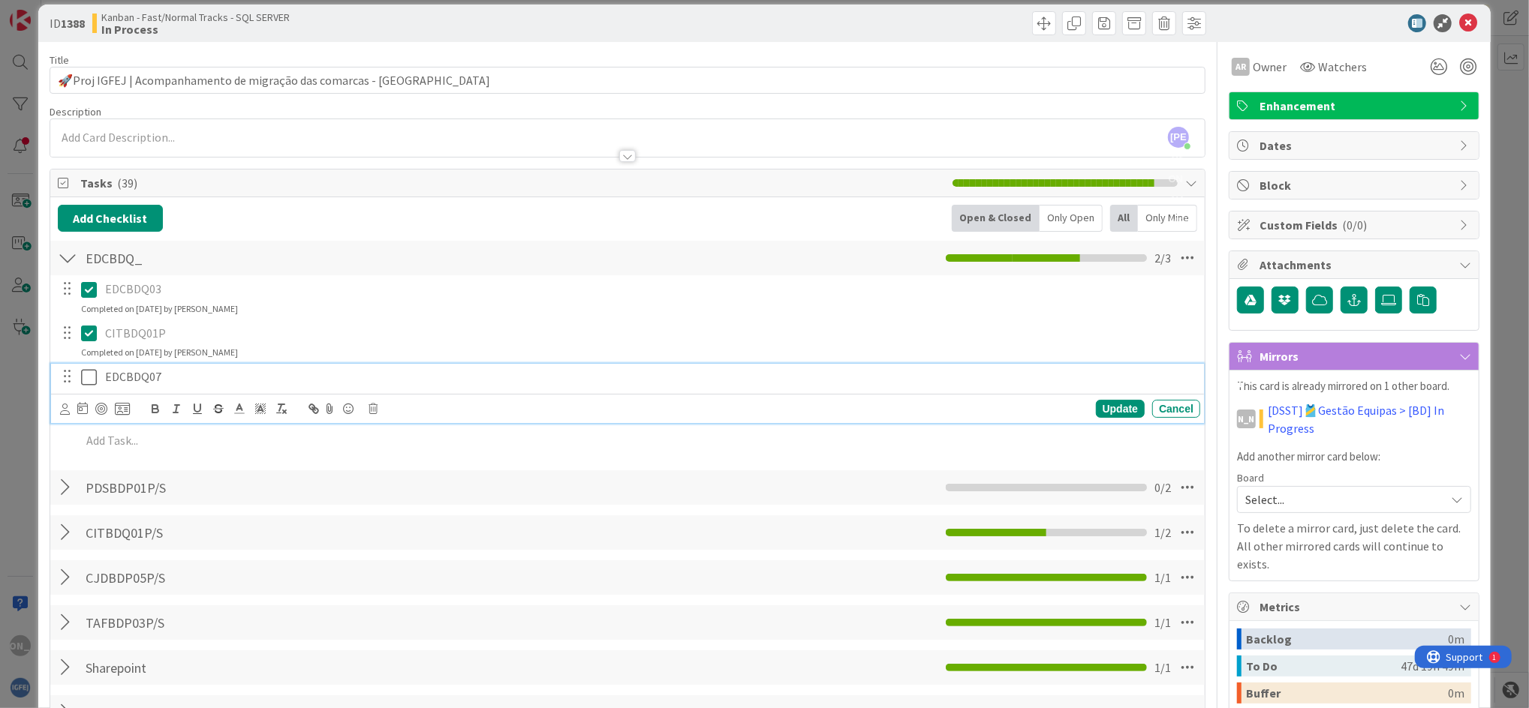
click at [87, 380] on icon at bounding box center [89, 377] width 16 height 18
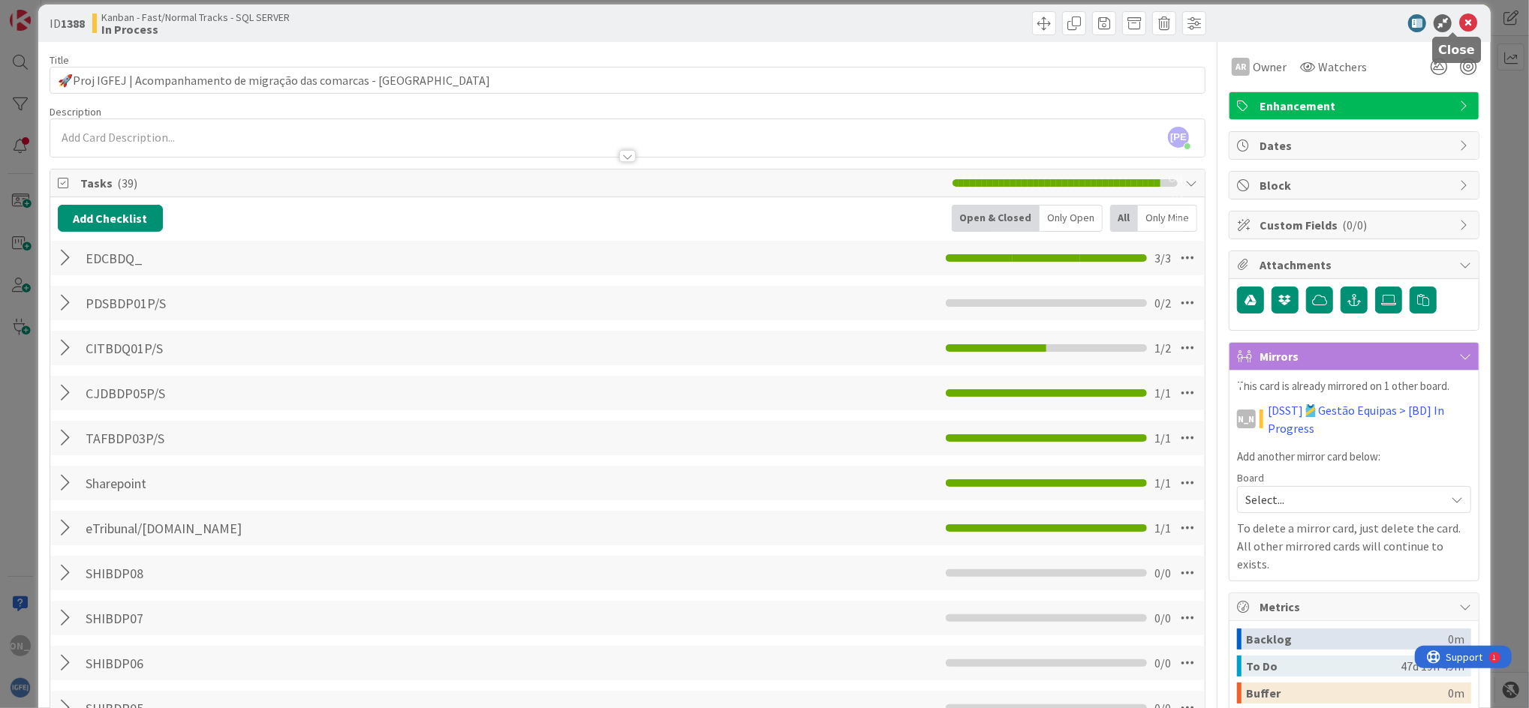
click at [1460, 14] on icon at bounding box center [1468, 23] width 18 height 18
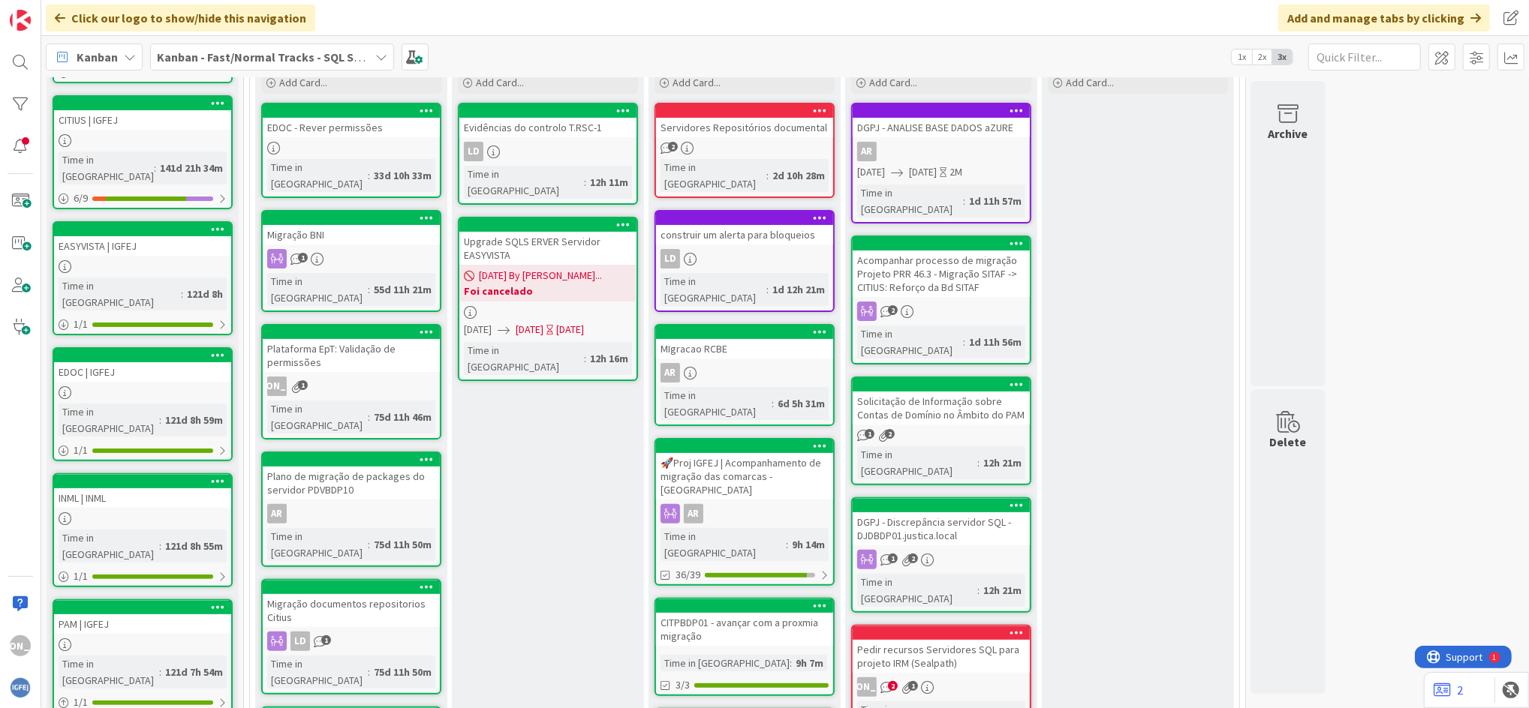
click at [295, 212] on div at bounding box center [351, 219] width 177 height 14
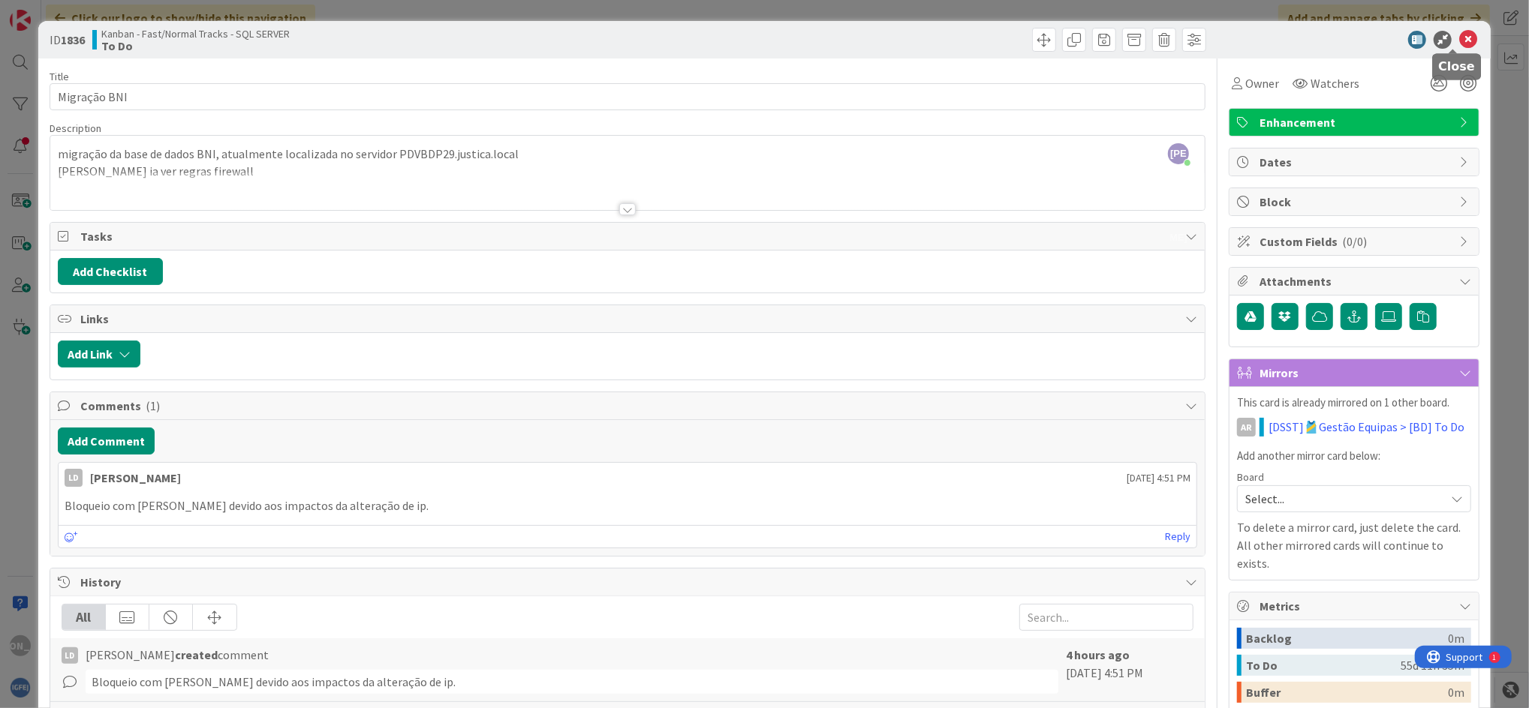
click at [1459, 32] on icon at bounding box center [1468, 40] width 18 height 18
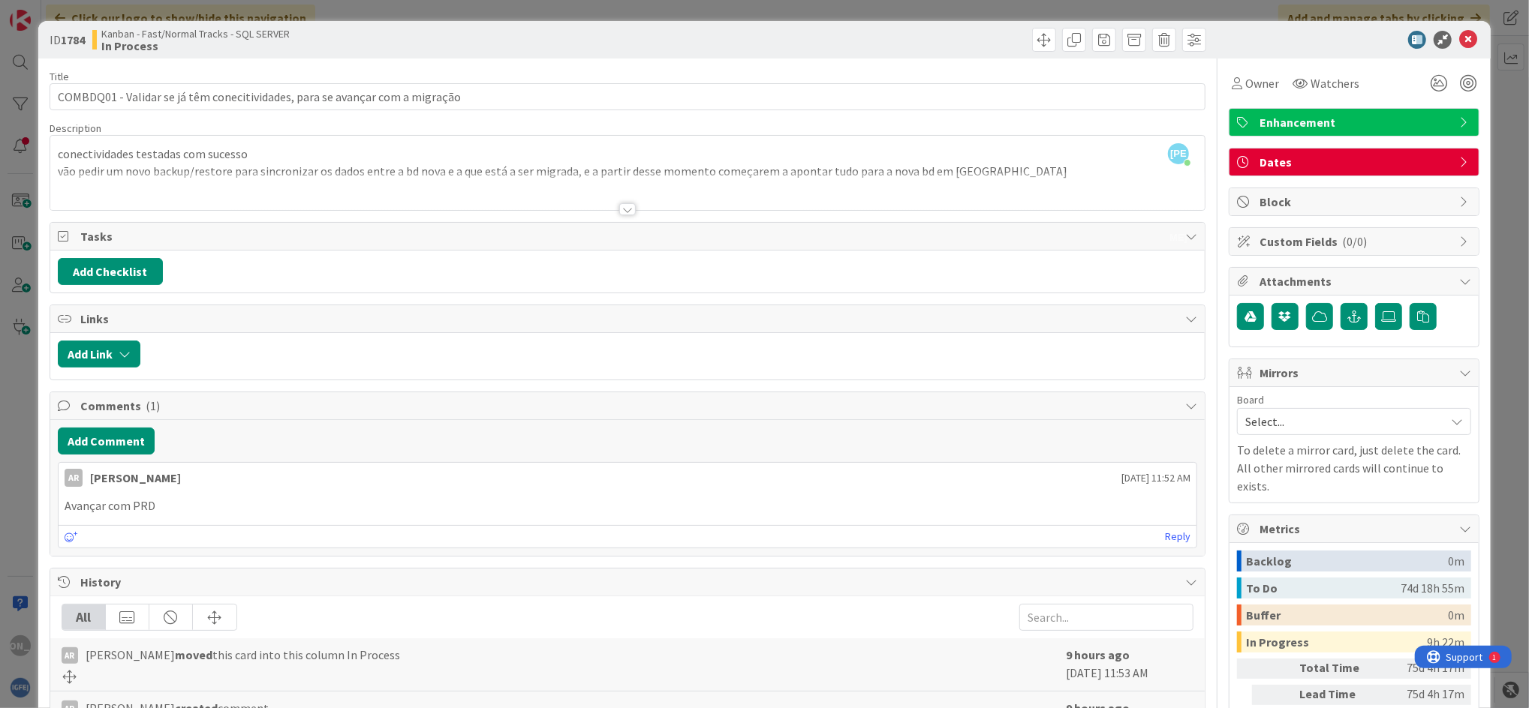
click at [622, 208] on div at bounding box center [627, 209] width 17 height 12
